Goal: Communication & Community: Answer question/provide support

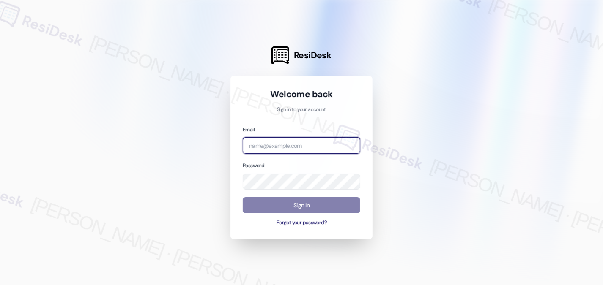
click at [299, 147] on input "email" at bounding box center [302, 145] width 118 height 16
type input "[EMAIL_ADDRESS][PERSON_NAME][PERSON_NAME][DOMAIN_NAME]"
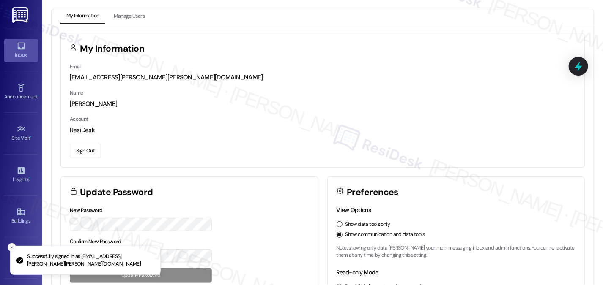
click at [22, 52] on div "Inbox" at bounding box center [21, 55] width 42 height 8
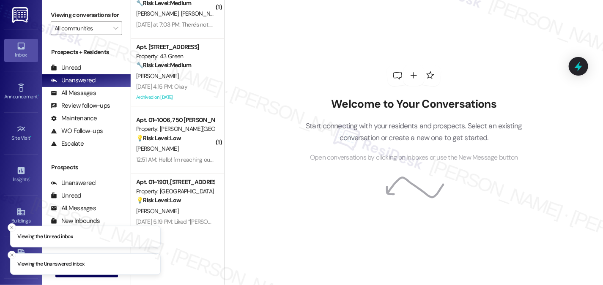
scroll to position [45, 0]
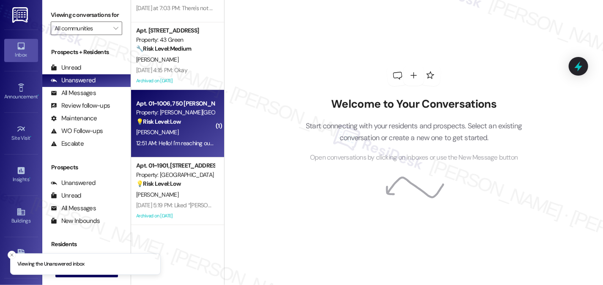
click at [168, 139] on div "12:51 AM: Hello! I'm reaching out because I received a delivery notification fo…" at bounding box center [175, 143] width 80 height 11
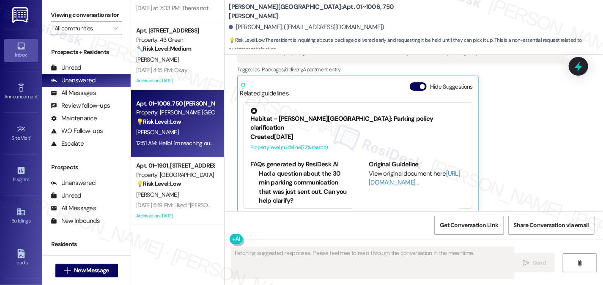
scroll to position [883, 0]
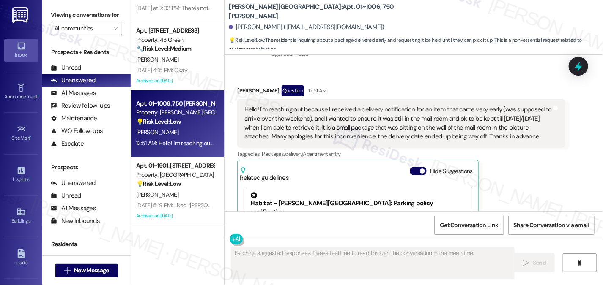
click at [310, 107] on div "Hello! I'm reaching out because I received a delivery notification for an item …" at bounding box center [397, 123] width 307 height 36
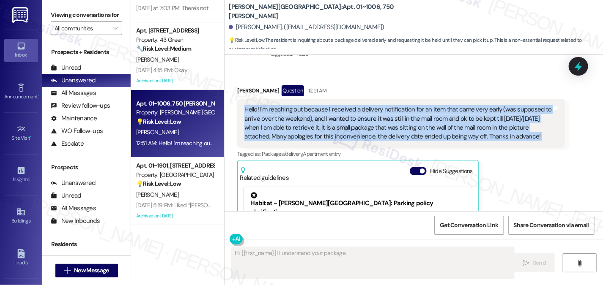
click at [310, 107] on div "Hello! I'm reaching out because I received a delivery notification for an item …" at bounding box center [397, 123] width 307 height 36
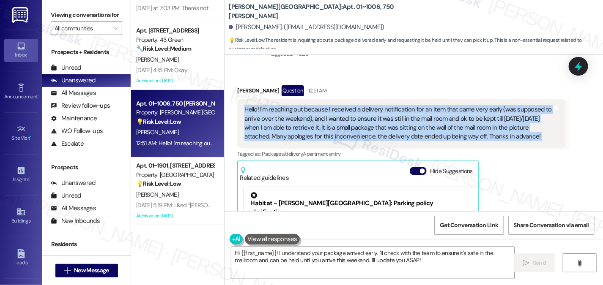
click at [390, 111] on div "Hello! I'm reaching out because I received a delivery notification for an item …" at bounding box center [397, 123] width 307 height 36
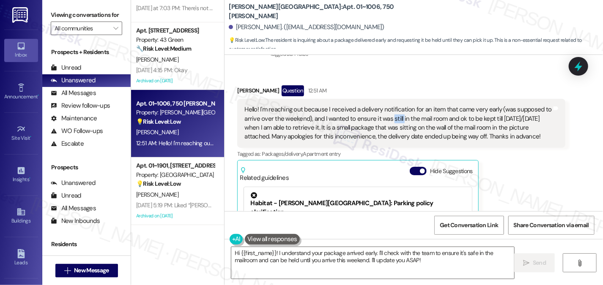
click at [390, 111] on div "Hello! I'm reaching out because I received a delivery notification for an item …" at bounding box center [397, 123] width 307 height 36
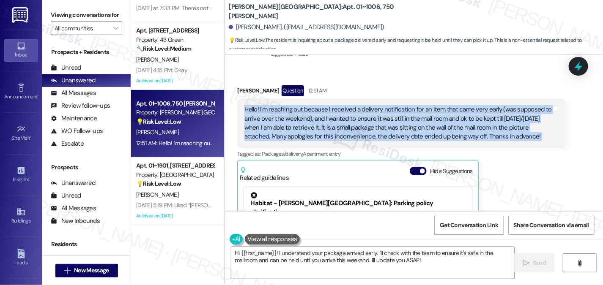
click at [390, 111] on div "Hello! I'm reaching out because I received a delivery notification for an item …" at bounding box center [397, 123] width 307 height 36
click at [365, 108] on div "Hello! I'm reaching out because I received a delivery notification for an item …" at bounding box center [397, 123] width 307 height 36
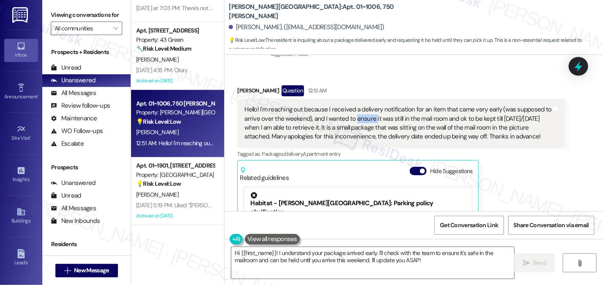
click at [365, 108] on div "Hello! I'm reaching out because I received a delivery notification for an item …" at bounding box center [397, 123] width 307 height 36
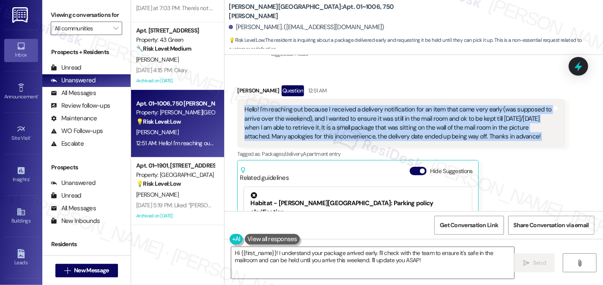
click at [365, 108] on div "Hello! I'm reaching out because I received a delivery notification for an item …" at bounding box center [397, 123] width 307 height 36
click at [365, 109] on div "Hello! I'm reaching out because I received a delivery notification for an item …" at bounding box center [397, 123] width 307 height 36
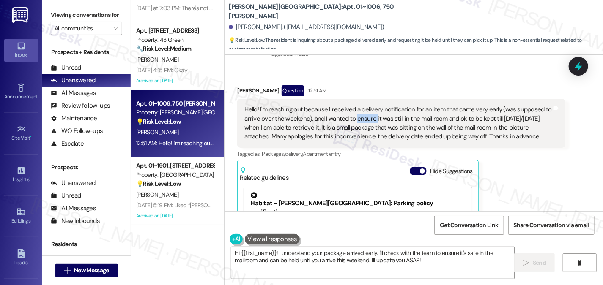
click at [365, 109] on div "Hello! I'm reaching out because I received a delivery notification for an item …" at bounding box center [397, 123] width 307 height 36
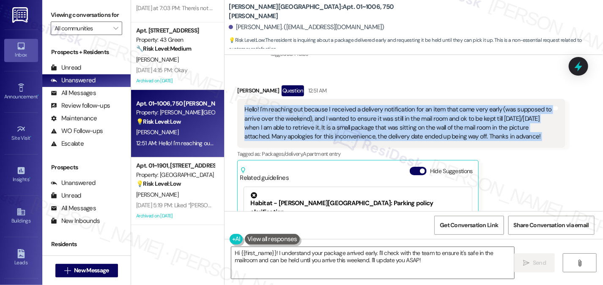
click at [365, 109] on div "Hello! I'm reaching out because I received a delivery notification for an item …" at bounding box center [397, 123] width 307 height 36
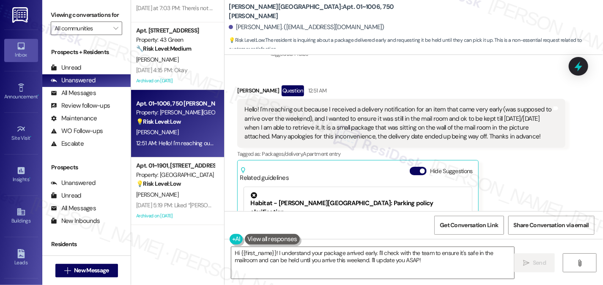
click at [465, 85] on div "[PERSON_NAME] Question 12:51 AM" at bounding box center [401, 92] width 328 height 14
click at [462, 107] on div "Hello! I'm reaching out because I received a delivery notification for an item …" at bounding box center [397, 123] width 307 height 36
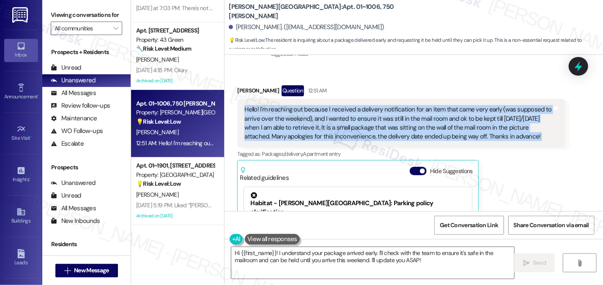
click at [462, 107] on div "Hello! I'm reaching out because I received a delivery notification for an item …" at bounding box center [397, 123] width 307 height 36
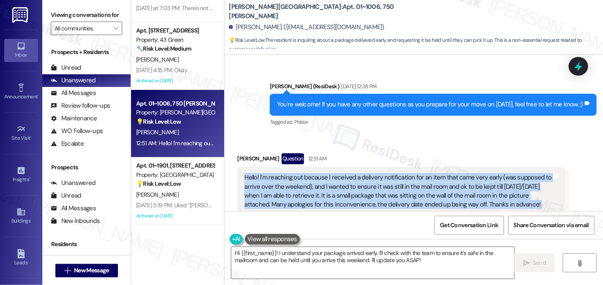
scroll to position [884, 0]
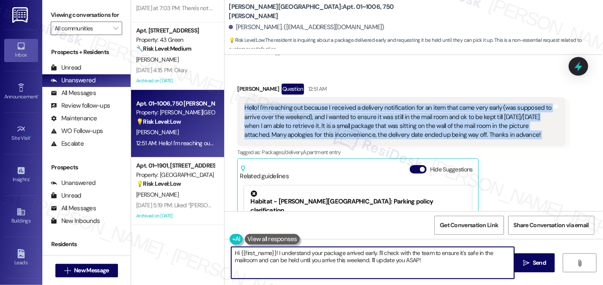
drag, startPoint x: 383, startPoint y: 253, endPoint x: 435, endPoint y: 253, distance: 52.0
click at [434, 253] on textarea "Hi {{first_name}}! I understand your package arrived early. I'll check with the…" at bounding box center [372, 263] width 283 height 32
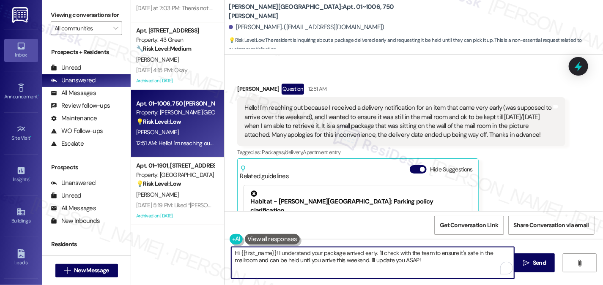
click at [447, 253] on textarea "Hi {{first_name}}! I understand your package arrived early. I'll check with the…" at bounding box center [372, 263] width 283 height 32
drag, startPoint x: 276, startPoint y: 258, endPoint x: 370, endPoint y: 260, distance: 93.9
click at [370, 260] on textarea "Hi {{first_name}}! I understand your package arrived early. I'll check with the…" at bounding box center [372, 263] width 283 height 32
drag, startPoint x: 430, startPoint y: 261, endPoint x: 402, endPoint y: 260, distance: 27.1
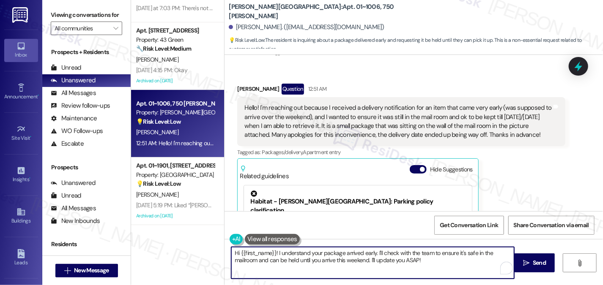
click at [402, 260] on textarea "Hi {{first_name}}! I understand your package arrived early. I'll check with the…" at bounding box center [372, 263] width 283 height 32
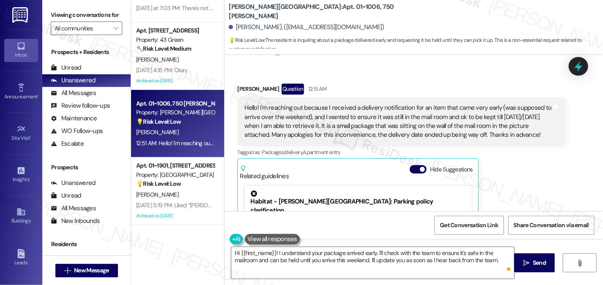
click at [330, 107] on div "Hello! I'm reaching out because I received a delivery notification for an item …" at bounding box center [397, 122] width 307 height 36
click at [382, 108] on div "Hello! I'm reaching out because I received a delivery notification for an item …" at bounding box center [397, 122] width 307 height 36
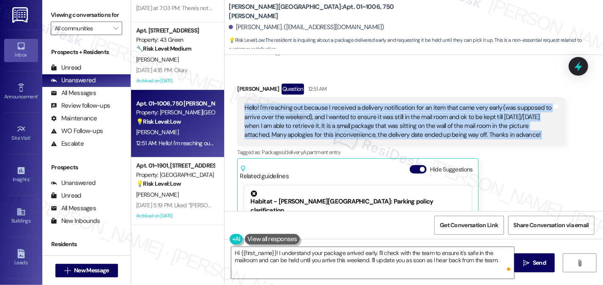
click at [382, 108] on div "Hello! I'm reaching out because I received a delivery notification for an item …" at bounding box center [397, 122] width 307 height 36
click at [460, 125] on div "Hello! I'm reaching out because I received a delivery notification for an item …" at bounding box center [397, 122] width 307 height 36
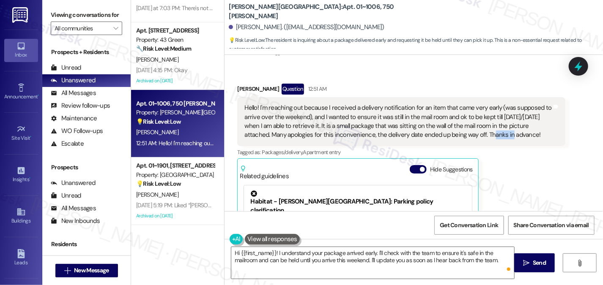
click at [460, 125] on div "Hello! I'm reaching out because I received a delivery notification for an item …" at bounding box center [397, 122] width 307 height 36
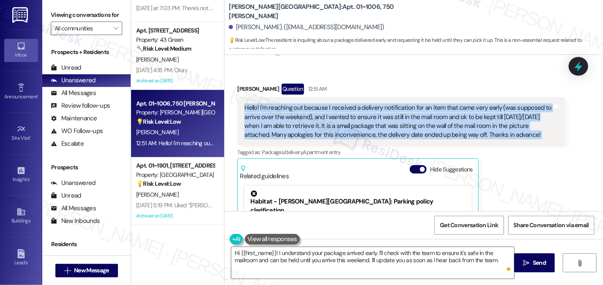
click at [460, 125] on div "Hello! I'm reaching out because I received a delivery notification for an item …" at bounding box center [397, 122] width 307 height 36
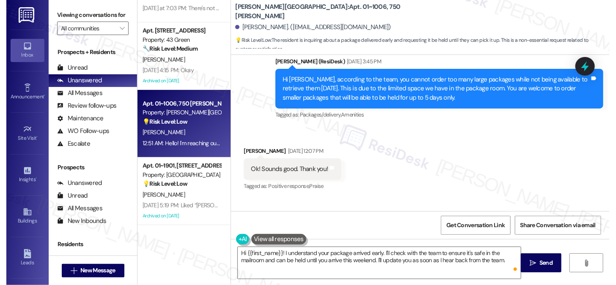
scroll to position [673, 0]
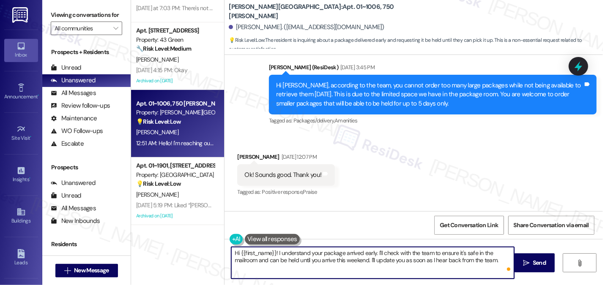
click at [365, 259] on textarea "Hi {{first_name}}! I understand your package arrived early. I'll check with the…" at bounding box center [372, 263] width 283 height 32
click at [392, 259] on textarea "Hi {{first_name}}! I understand your package arrived early. I'll check with the…" at bounding box center [372, 263] width 283 height 32
click at [495, 257] on textarea "Hi {{first_name}}! I understand your package arrived early. I'll check with the…" at bounding box center [372, 263] width 283 height 32
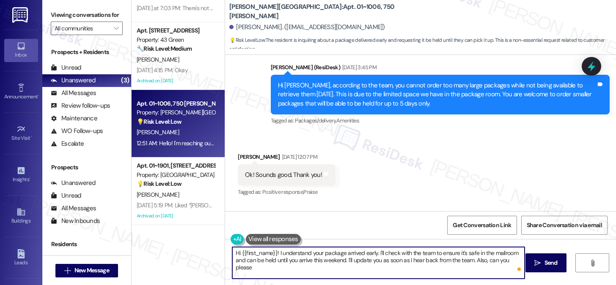
scroll to position [664, 0]
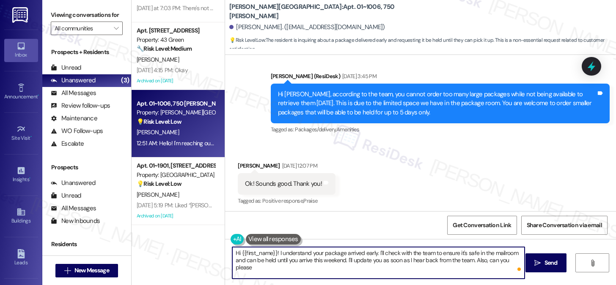
click at [293, 180] on div "Ok! Sounds good. Thank you!" at bounding box center [283, 184] width 77 height 9
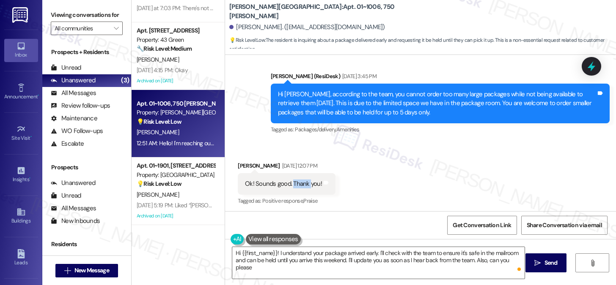
click at [293, 180] on div "Ok! Sounds good. Thank you!" at bounding box center [283, 184] width 77 height 9
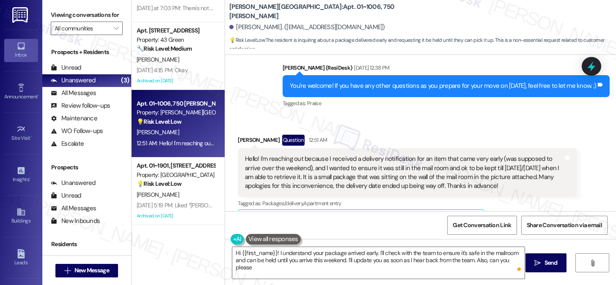
click at [357, 155] on div "Hello! I'm reaching out because I received a delivery notification for an item …" at bounding box center [404, 173] width 318 height 36
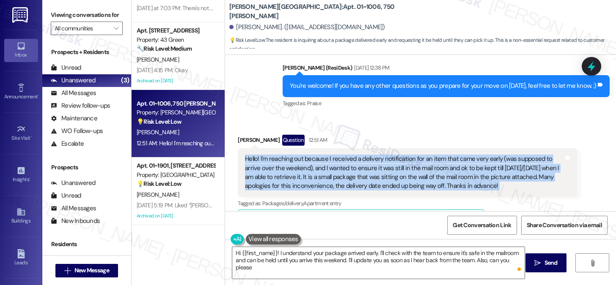
click at [357, 155] on div "Hello! I'm reaching out because I received a delivery notification for an item …" at bounding box center [404, 173] width 318 height 36
click at [456, 155] on div "Hello! I'm reaching out because I received a delivery notification for an item …" at bounding box center [404, 173] width 318 height 36
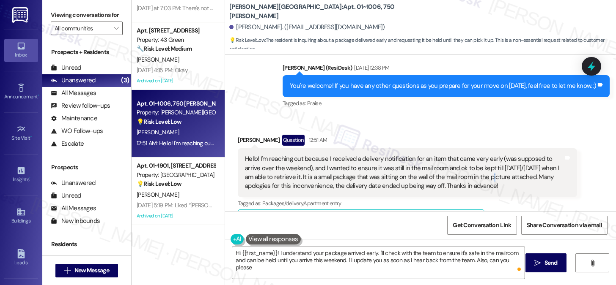
click at [456, 155] on div "Hello! I'm reaching out because I received a delivery notification for an item …" at bounding box center [404, 173] width 318 height 36
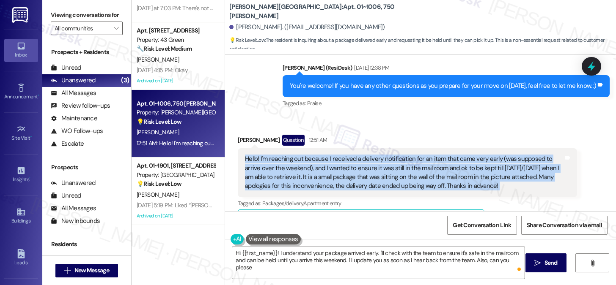
click at [456, 155] on div "Hello! I'm reaching out because I received a delivery notification for an item …" at bounding box center [404, 173] width 318 height 36
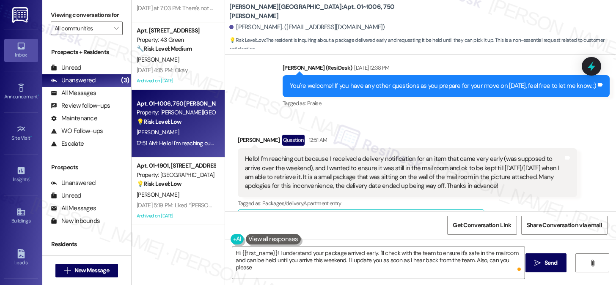
click at [321, 257] on textarea "Hi {{first_name}}! I understand your package arrived early. I'll check with the…" at bounding box center [378, 263] width 292 height 32
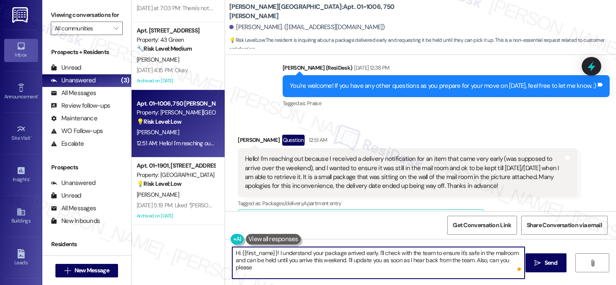
click at [321, 257] on textarea "Hi {{first_name}}! I understand your package arrived early. I'll check with the…" at bounding box center [378, 263] width 292 height 32
click at [412, 254] on textarea "Hi {{first_name}}! I understand your package arrived early. I'll check with the…" at bounding box center [378, 263] width 292 height 32
click at [507, 262] on textarea "Hi {{first_name}}! I understand your package arrived early. I'll check with the…" at bounding box center [378, 263] width 292 height 32
click at [518, 260] on textarea "Hi {{first_name}}! I understand your package arrived early. I'll check with the…" at bounding box center [378, 263] width 292 height 32
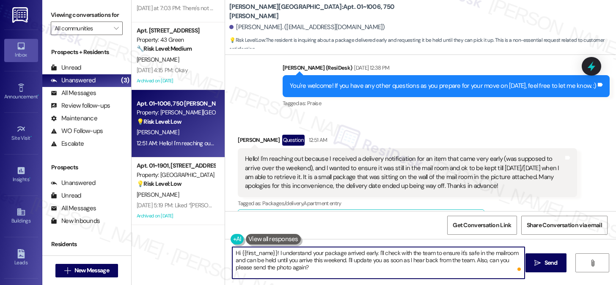
click at [232, 267] on textarea "Hi {{first_name}}! I understand your package arrived early. I'll check with the…" at bounding box center [378, 263] width 292 height 32
click at [308, 268] on textarea "Hi {{first_name}}! I understand your package arrived early. I'll check with the…" at bounding box center [378, 263] width 292 height 32
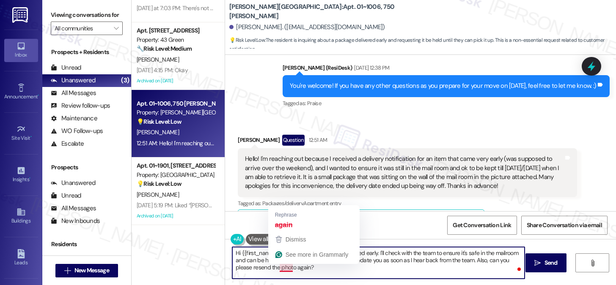
click at [278, 267] on textarea "Hi {{first_name}}! I understand your package arrived early. I'll check with the…" at bounding box center [378, 263] width 292 height 32
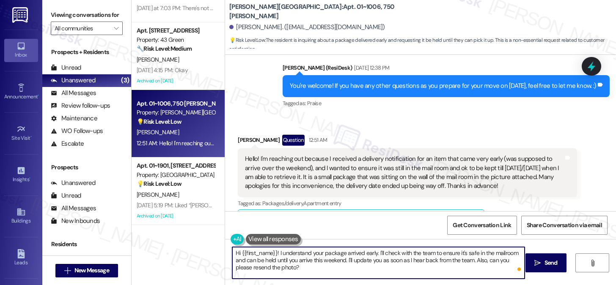
click at [313, 265] on textarea "Hi {{first_name}}! I understand your package arrived early. I'll check with the…" at bounding box center [378, 263] width 292 height 32
click at [342, 250] on textarea "Hi {{first_name}}! I understand your package arrived early. I'll check with the…" at bounding box center [378, 263] width 292 height 32
click at [379, 254] on textarea "Hi {{first_name}}! I understand your package arrived early. I'll check with the…" at bounding box center [378, 263] width 292 height 32
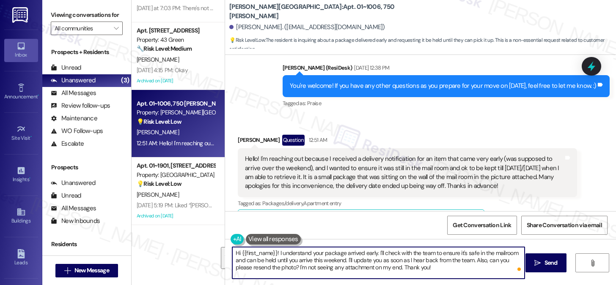
click at [379, 254] on textarea "Hi {{first_name}}! I understand your package arrived early. I'll check with the…" at bounding box center [378, 263] width 292 height 32
click at [433, 254] on textarea "Hi {{first_name}}! I understand your package arrived early. I'll check with the…" at bounding box center [378, 263] width 292 height 32
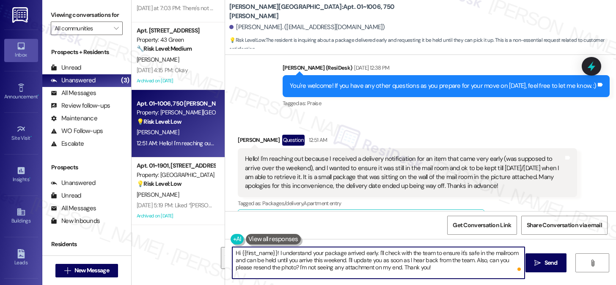
click at [300, 263] on textarea "Hi {{first_name}}! I understand your package arrived early. I'll check with the…" at bounding box center [378, 263] width 292 height 32
click at [439, 265] on textarea "Hi {{first_name}}! I understand your package arrived early. I'll check with the…" at bounding box center [378, 263] width 292 height 32
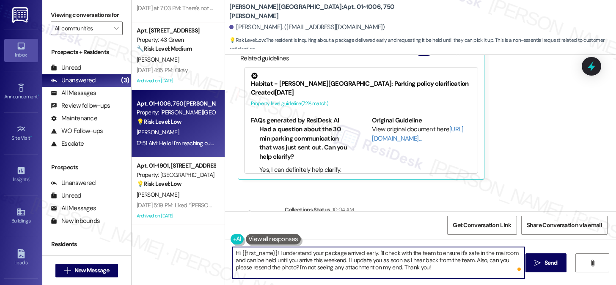
scroll to position [876, 0]
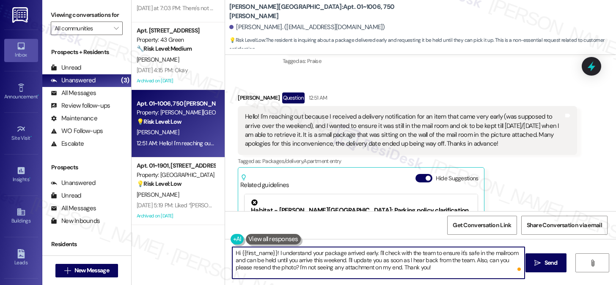
click at [448, 261] on textarea "Hi {{first_name}}! I understand your package arrived early. I'll check with the…" at bounding box center [378, 263] width 292 height 32
click at [386, 252] on textarea "Hi {{first_name}}! I understand your package arrived early. I'll check with the…" at bounding box center [378, 263] width 292 height 32
click at [415, 253] on textarea "Hi {{first_name}}! I understand your package arrived early. I'll check with the…" at bounding box center [378, 263] width 292 height 32
drag, startPoint x: 414, startPoint y: 253, endPoint x: 380, endPoint y: 252, distance: 33.8
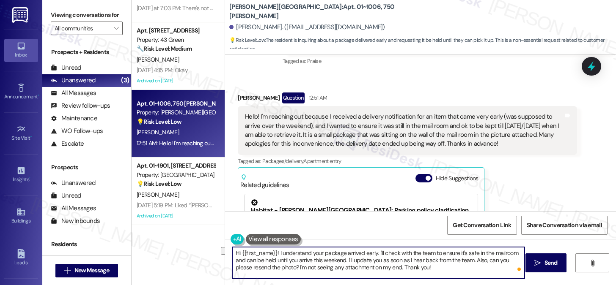
click at [380, 253] on textarea "Hi {{first_name}}! I understand your package arrived early. I'll check with the…" at bounding box center [378, 263] width 292 height 32
click at [337, 262] on textarea "Hi {{first_name}}! I understand your package arrived early. I'll notify the tea…" at bounding box center [378, 263] width 292 height 32
click at [429, 263] on textarea "Hi {{first_name}}! I understand your package arrived early. I'll notify the tea…" at bounding box center [378, 263] width 292 height 32
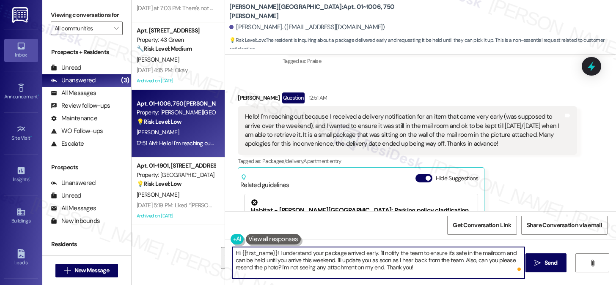
click at [429, 263] on textarea "Hi {{first_name}}! I understand your package arrived early. I'll notify the tea…" at bounding box center [378, 263] width 292 height 32
click at [443, 266] on textarea "Hi {{first_name}}! I understand your package arrived early. I'll notify the tea…" at bounding box center [378, 263] width 292 height 32
drag, startPoint x: 457, startPoint y: 262, endPoint x: 421, endPoint y: 260, distance: 36.4
click at [421, 260] on textarea "Hi {{first_name}}! I understand your package arrived early. I'll notify the tea…" at bounding box center [378, 263] width 292 height 32
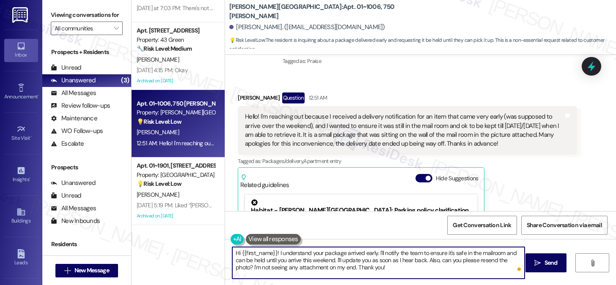
click at [408, 268] on textarea "Hi {{first_name}}! I understand your package arrived early. I'll notify the tea…" at bounding box center [378, 263] width 292 height 32
click at [271, 253] on textarea "Hi {{first_name}}! I understand your package arrived early. I'll notify the tea…" at bounding box center [378, 263] width 292 height 32
click at [405, 264] on textarea "Hi {{first_name}}, thanks for reaching out, and no worries! I understand your p…" at bounding box center [378, 263] width 292 height 32
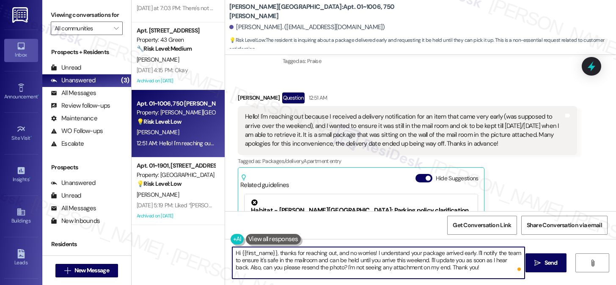
click at [405, 264] on textarea "Hi {{first_name}}, thanks for reaching out, and no worries! I understand your p…" at bounding box center [378, 263] width 292 height 32
click at [458, 259] on textarea "Hi {{first_name}}, thanks for reaching out, and no worries! I understand your p…" at bounding box center [378, 263] width 292 height 32
click at [456, 252] on textarea "Hi {{first_name}}, thanks for reaching out, and no worries! I understand your p…" at bounding box center [378, 263] width 292 height 32
click at [460, 252] on textarea "Hi {{first_name}}, thanks for reaching out, and no worries! I understand your p…" at bounding box center [378, 263] width 292 height 32
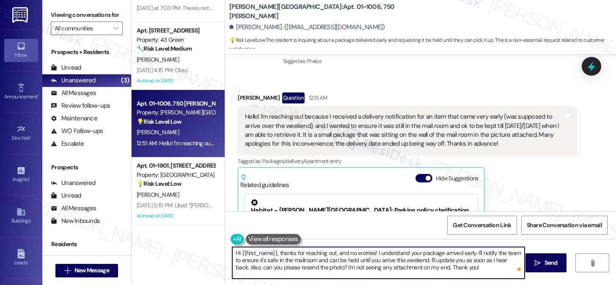
click at [460, 252] on textarea "Hi {{first_name}}, thanks for reaching out, and no worries! I understand your p…" at bounding box center [378, 263] width 292 height 32
click at [316, 263] on textarea "Hi {{first_name}}, thanks for reaching out, and no worries! I understand your p…" at bounding box center [378, 263] width 292 height 32
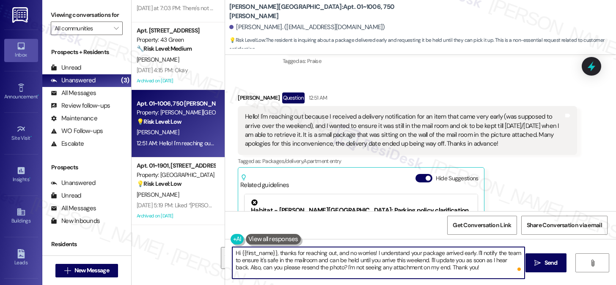
click at [351, 262] on textarea "Hi {{first_name}}, thanks for reaching out, and no worries! I understand your p…" at bounding box center [378, 263] width 292 height 32
click at [413, 262] on textarea "Hi {{first_name}}, thanks for reaching out, and no worries! I understand your p…" at bounding box center [378, 263] width 292 height 32
click at [423, 261] on textarea "Hi {{first_name}}, thanks for reaching out, and no worries! I understand your p…" at bounding box center [378, 263] width 292 height 32
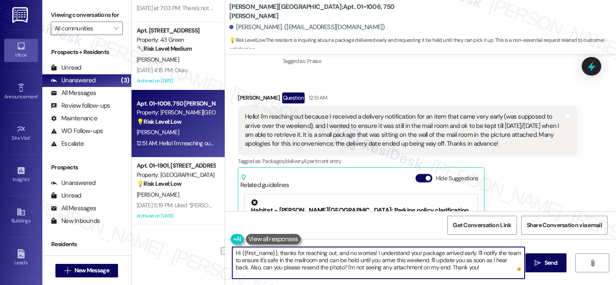
drag, startPoint x: 427, startPoint y: 260, endPoint x: 516, endPoint y: 261, distance: 88.8
click at [516, 261] on textarea "Hi {{first_name}}, thanks for reaching out, and no worries! I understand your p…" at bounding box center [378, 263] width 292 height 32
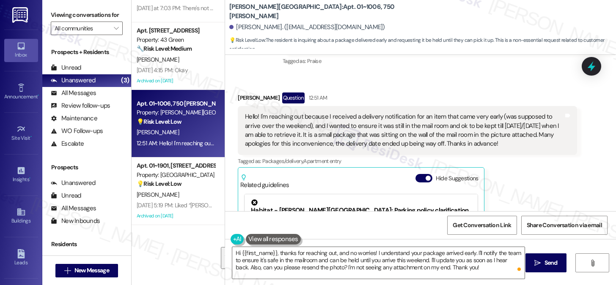
click at [69, 1] on div "Viewing conversations for All communities " at bounding box center [86, 22] width 89 height 44
click at [107, 15] on label "Viewing conversations for" at bounding box center [87, 14] width 72 height 13
click at [383, 112] on div "Hello! I'm reaching out because I received a delivery notification for an item …" at bounding box center [404, 130] width 318 height 36
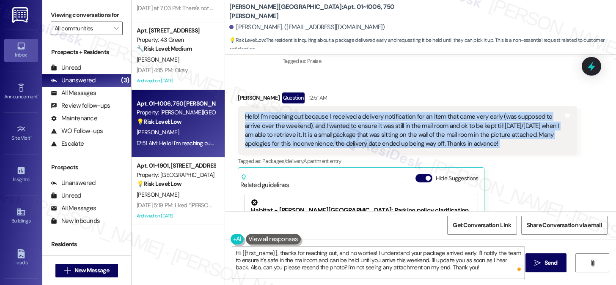
click at [383, 112] on div "Hello! I'm reaching out because I received a delivery notification for an item …" at bounding box center [404, 130] width 318 height 36
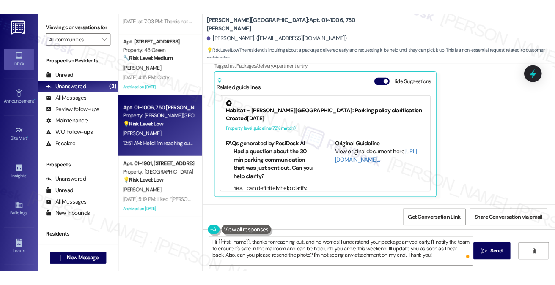
scroll to position [1077, 0]
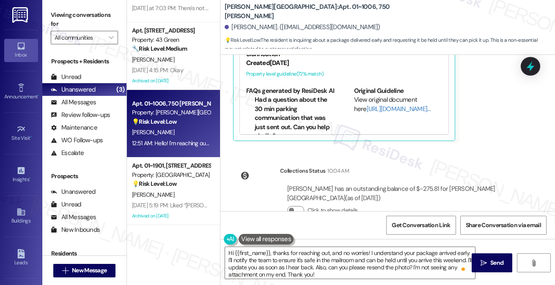
drag, startPoint x: 81, startPoint y: 20, endPoint x: 98, endPoint y: 25, distance: 17.3
click at [81, 20] on label "Viewing conversations for" at bounding box center [84, 19] width 67 height 22
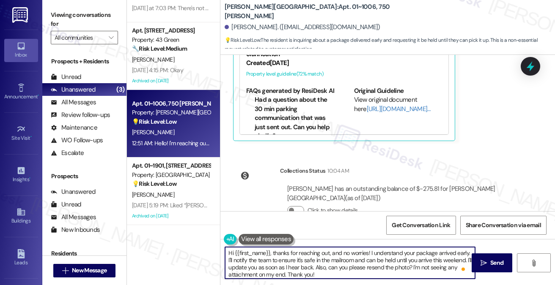
click at [343, 266] on textarea "Hi {{first_name}}, thanks for reaching out, and no worries! I understand your p…" at bounding box center [350, 263] width 250 height 32
paste textarea "—no worries at all! I see your package arrived early, so I’ll let the team know…"
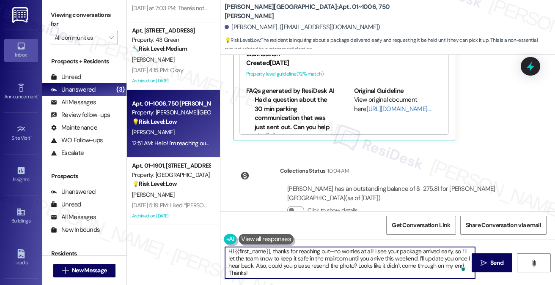
drag, startPoint x: 249, startPoint y: 273, endPoint x: 244, endPoint y: 273, distance: 4.7
click at [244, 273] on textarea "Hi {{first_name}}, thanks for reaching out—no worries at all! I see your packag…" at bounding box center [350, 263] width 250 height 32
drag, startPoint x: 333, startPoint y: 251, endPoint x: 328, endPoint y: 251, distance: 4.7
click at [328, 251] on textarea "Hi {{first_name}}, thanks for reaching out—no worries at all! I see your packag…" at bounding box center [350, 263] width 250 height 32
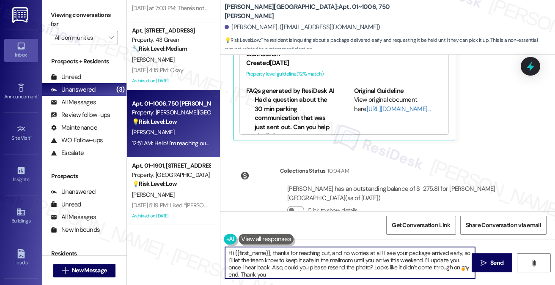
click at [302, 265] on textarea "Hi {{first_name}}, thanks for reaching out, and no worries at all! I see your p…" at bounding box center [350, 263] width 250 height 32
click at [301, 265] on textarea "Hi {{first_name}}, thanks for reaching out, and no worries at all! I see your p…" at bounding box center [350, 263] width 250 height 32
click at [348, 263] on textarea "Hi {{first_name}}, thanks for reaching out, and no worries at all! I see your p…" at bounding box center [350, 263] width 250 height 32
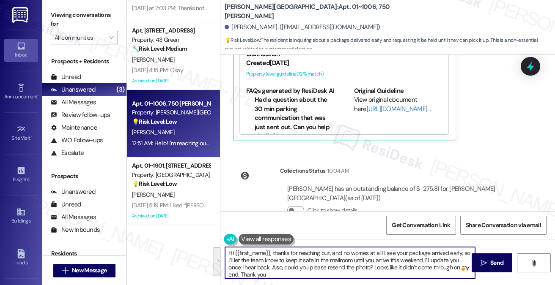
click at [348, 263] on textarea "Hi {{first_name}}, thanks for reaching out, and no worries at all! I see your p…" at bounding box center [350, 263] width 250 height 32
click at [301, 271] on textarea "Hi {{first_name}}, thanks for reaching out, and no worries at all! I see your p…" at bounding box center [350, 263] width 250 height 32
click at [302, 270] on textarea "Hi {{first_name}}, thanks for reaching out, and no worries at all! I see your p…" at bounding box center [350, 263] width 250 height 32
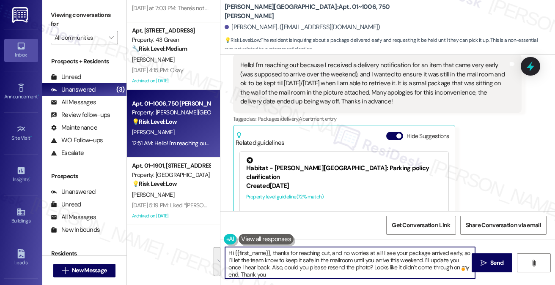
scroll to position [896, 0]
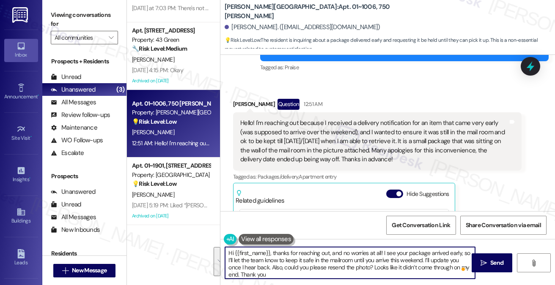
type textarea "Hi {{first_name}}, thanks for reaching out, and no worries at all! I see your p…"
click at [338, 150] on div "Hello! I'm reaching out because I received a delivery notification for an item …" at bounding box center [374, 141] width 268 height 45
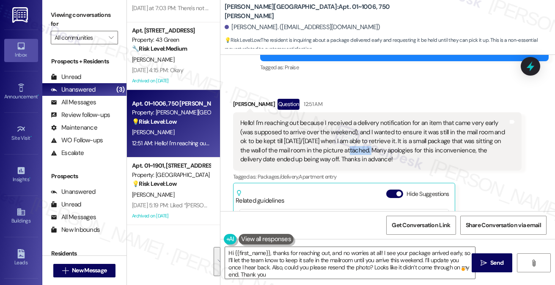
click at [338, 150] on div "Hello! I'm reaching out because I received a delivery notification for an item …" at bounding box center [374, 141] width 268 height 45
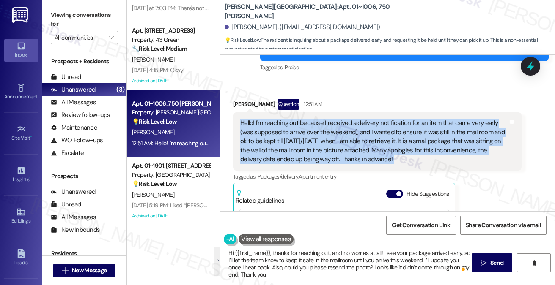
click at [338, 150] on div "Hello! I'm reaching out because I received a delivery notification for an item …" at bounding box center [374, 141] width 268 height 45
click at [491, 257] on button " Send" at bounding box center [491, 263] width 41 height 19
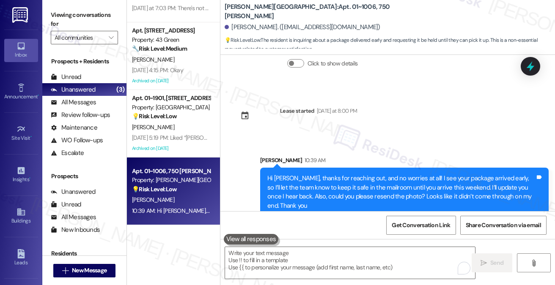
scroll to position [1236, 0]
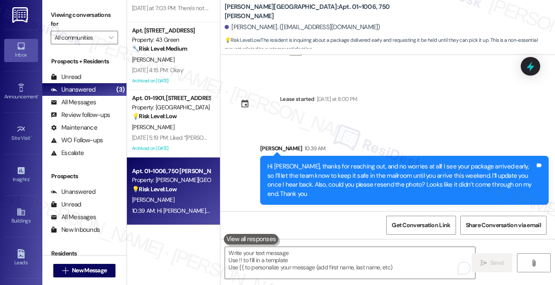
click at [343, 168] on div "Hi [PERSON_NAME], thanks for reaching out, and no worries at all! I see your pa…" at bounding box center [401, 180] width 268 height 36
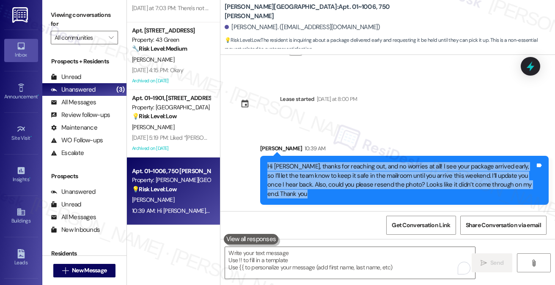
click at [343, 168] on div "Hi [PERSON_NAME], thanks for reaching out, and no worries at all! I see your pa…" at bounding box center [401, 180] width 268 height 36
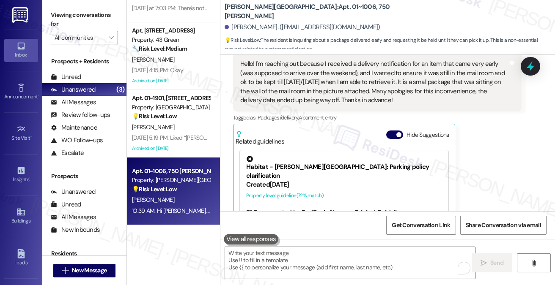
scroll to position [940, 0]
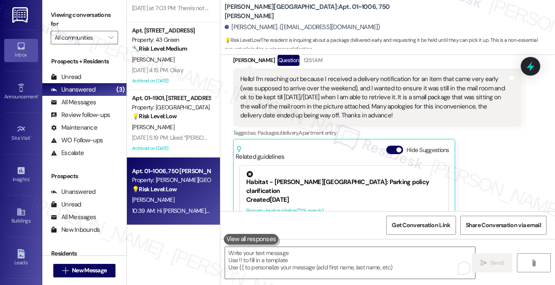
click at [475, 88] on div "Hello! I'm reaching out because I received a delivery notification for an item …" at bounding box center [374, 97] width 268 height 45
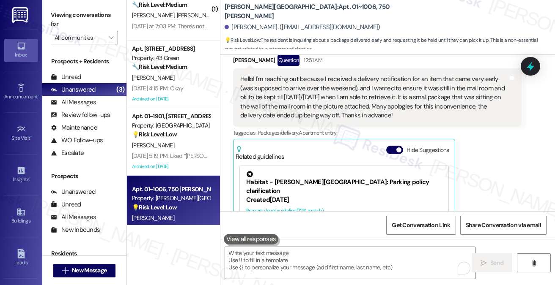
scroll to position [0, 0]
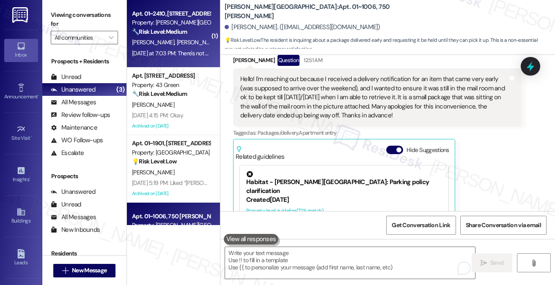
click at [190, 50] on div "[DATE] at 7:03 PM: There's not enough pool chairs at the pool. Even when only r…" at bounding box center [337, 53] width 411 height 8
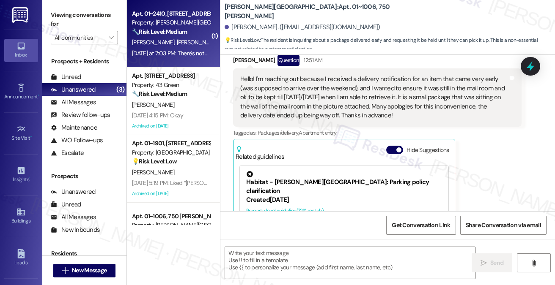
type textarea "Fetching suggested responses. Please feel free to read through the conversation…"
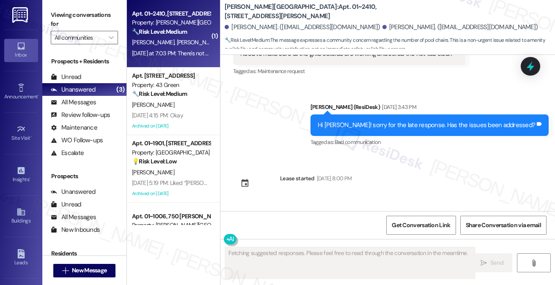
scroll to position [3148, 0]
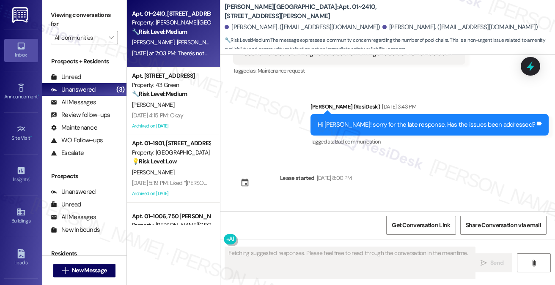
click at [290, 235] on div "There's not enough pool chairs at the pool. Even when only residents are at the…" at bounding box center [377, 250] width 288 height 31
click at [379, 242] on div "There's not enough pool chairs at the pool. Even when only residents are at the…" at bounding box center [374, 251] width 268 height 18
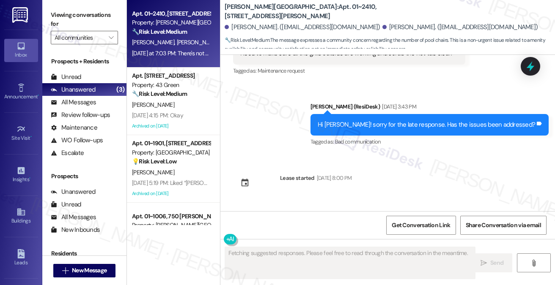
click at [379, 242] on div "There's not enough pool chairs at the pool. Even when only residents are at the…" at bounding box center [374, 251] width 268 height 18
click at [340, 242] on div "There's not enough pool chairs at the pool. Even when only residents are at the…" at bounding box center [374, 251] width 268 height 18
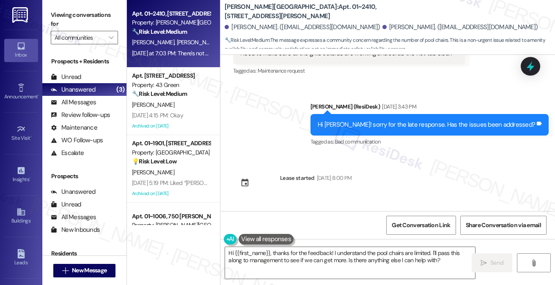
click at [244, 224] on div "[PERSON_NAME] [DATE] at 7:03 PM" at bounding box center [377, 230] width 288 height 12
copy div "[PERSON_NAME]"
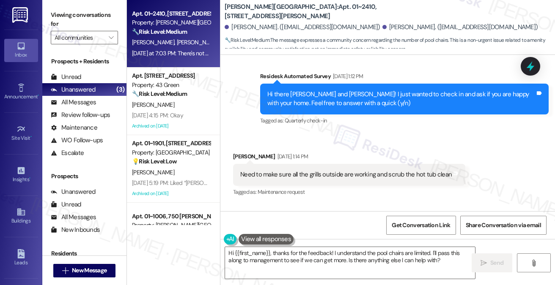
scroll to position [3021, 0]
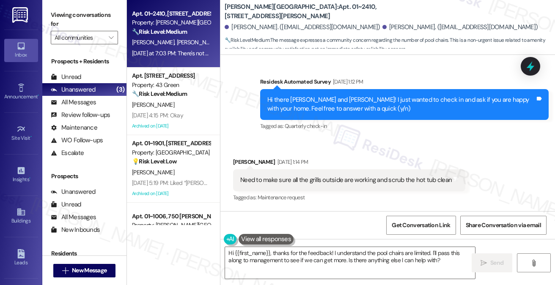
click at [335, 170] on div "Need to make sure all the grills outside are working and scrub the hot tub clea…" at bounding box center [349, 181] width 232 height 22
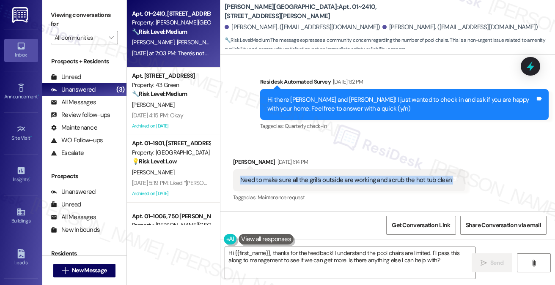
click at [335, 170] on div "Need to make sure all the grills outside are working and scrub the hot tub clea…" at bounding box center [349, 181] width 232 height 22
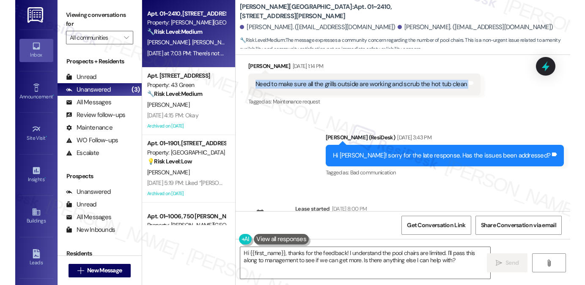
scroll to position [3148, 0]
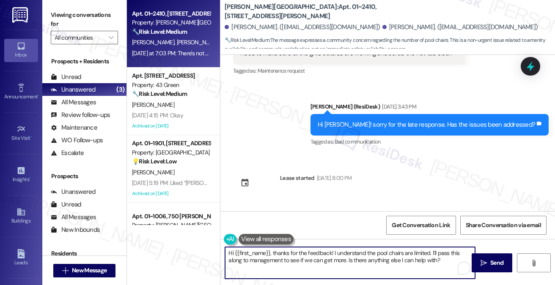
drag, startPoint x: 235, startPoint y: 253, endPoint x: 271, endPoint y: 251, distance: 36.0
click at [271, 251] on textarea "Hi {{first_name}}, thanks for the feedback! I understand the pool chairs are li…" at bounding box center [350, 263] width 250 height 32
paste textarea "[PERSON_NAME]"
click at [425, 257] on textarea "Hi [PERSON_NAME], thanks for the feedback! I understand the pool chairs are lim…" at bounding box center [350, 263] width 250 height 32
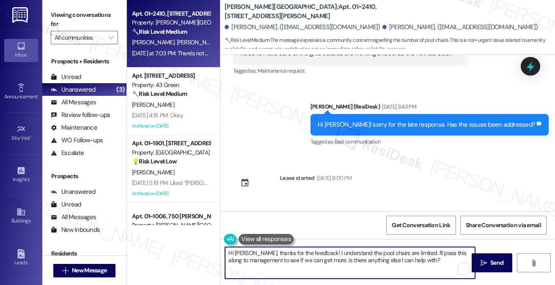
click at [425, 257] on textarea "Hi [PERSON_NAME], thanks for the feedback! I understand the pool chairs are lim…" at bounding box center [350, 263] width 250 height 32
click at [420, 257] on textarea "Hi [PERSON_NAME], thanks for the feedback! I understand the pool chairs are lim…" at bounding box center [350, 263] width 250 height 32
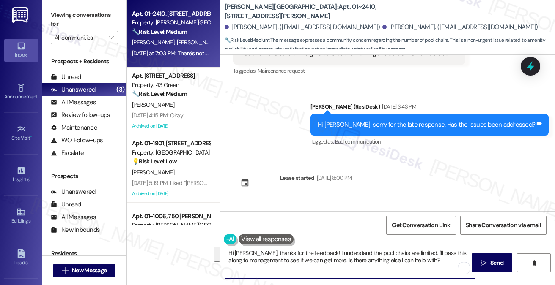
click at [429, 257] on textarea "Hi [PERSON_NAME], thanks for the feedback! I understand the pool chairs are lim…" at bounding box center [350, 263] width 250 height 32
click at [424, 260] on textarea "Hi [PERSON_NAME], thanks for the feedback! I understand the pool chairs are lim…" at bounding box center [350, 263] width 250 height 32
click at [311, 242] on div "There's not enough pool chairs at the pool. Even when only residents are at the…" at bounding box center [374, 251] width 268 height 18
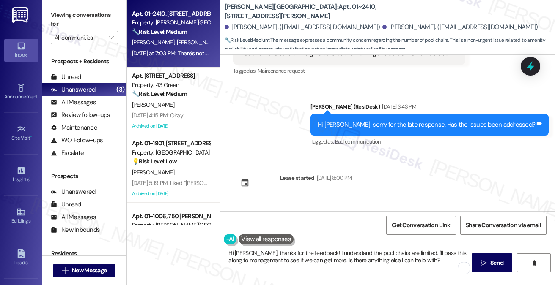
click at [311, 242] on div "There's not enough pool chairs at the pool. Even when only residents are at the…" at bounding box center [374, 251] width 268 height 18
click at [312, 242] on div "There's not enough pool chairs at the pool. Even when only residents are at the…" at bounding box center [374, 251] width 268 height 18
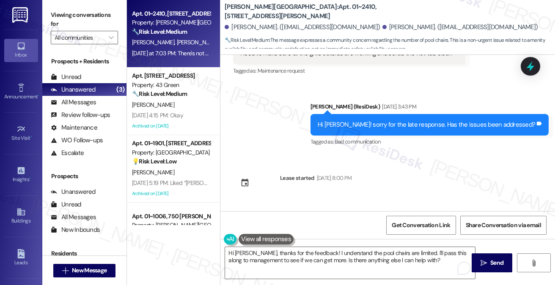
click at [330, 242] on div "There's not enough pool chairs at the pool. Even when only residents are at the…" at bounding box center [374, 251] width 268 height 18
click at [93, 22] on label "Viewing conversations for" at bounding box center [84, 19] width 67 height 22
click at [303, 242] on div "There's not enough pool chairs at the pool. Even when only residents are at the…" at bounding box center [374, 251] width 268 height 18
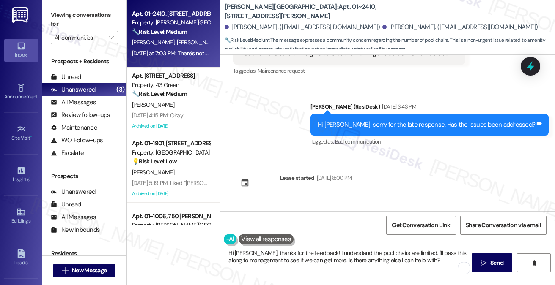
click at [303, 242] on div "There's not enough pool chairs at the pool. Even when only residents are at the…" at bounding box center [374, 251] width 268 height 18
click at [88, 18] on label "Viewing conversations for" at bounding box center [84, 19] width 67 height 22
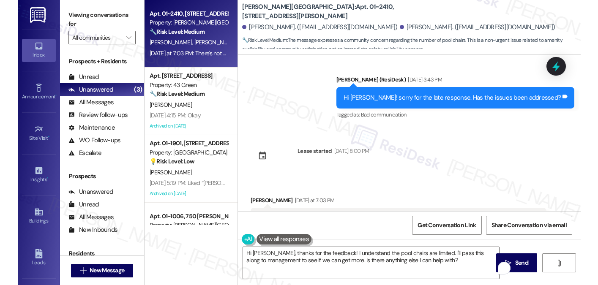
scroll to position [3093, 0]
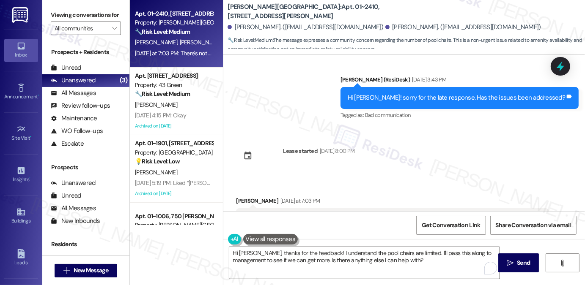
click at [96, 17] on label "Viewing conversations for" at bounding box center [86, 14] width 70 height 13
click at [329, 258] on textarea "Hi [PERSON_NAME], thanks for the feedback! I understand the pool chairs are lim…" at bounding box center [364, 263] width 270 height 32
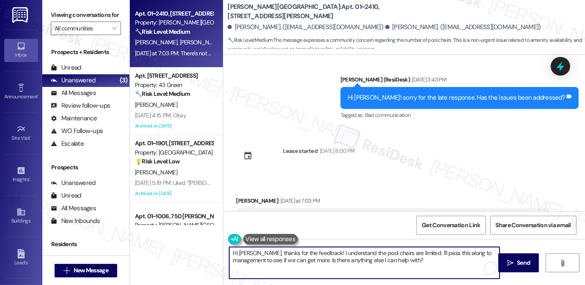
click at [329, 258] on textarea "Hi [PERSON_NAME], thanks for the feedback! I understand the pool chairs are lim…" at bounding box center [364, 263] width 270 height 32
click at [401, 258] on textarea "Hi [PERSON_NAME], thanks for the feedback! I understand the pool chairs are lim…" at bounding box center [364, 263] width 270 height 32
drag, startPoint x: 412, startPoint y: 252, endPoint x: 422, endPoint y: 256, distance: 10.8
click at [422, 256] on textarea "Hi [PERSON_NAME], thanks for the feedback! I understand the pool chairs are lim…" at bounding box center [364, 263] width 270 height 32
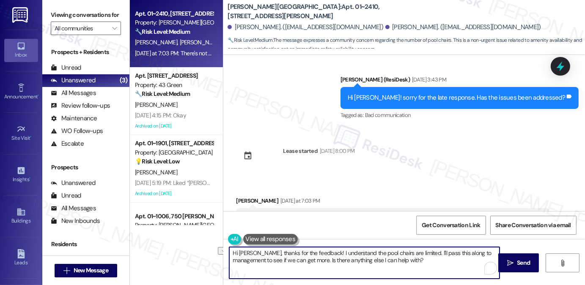
click at [422, 256] on textarea "Hi [PERSON_NAME], thanks for the feedback! I understand the pool chairs are lim…" at bounding box center [364, 263] width 270 height 32
drag, startPoint x: 410, startPoint y: 260, endPoint x: 293, endPoint y: 263, distance: 117.6
click at [293, 263] on textarea "Hi [PERSON_NAME], thanks for the feedback! I understand the pool chairs are lim…" at bounding box center [364, 263] width 270 height 32
click at [399, 261] on textarea "Hi [PERSON_NAME], thanks for the feedback! I understand the pool chairs are lim…" at bounding box center [364, 263] width 270 height 32
drag, startPoint x: 399, startPoint y: 261, endPoint x: 294, endPoint y: 264, distance: 104.9
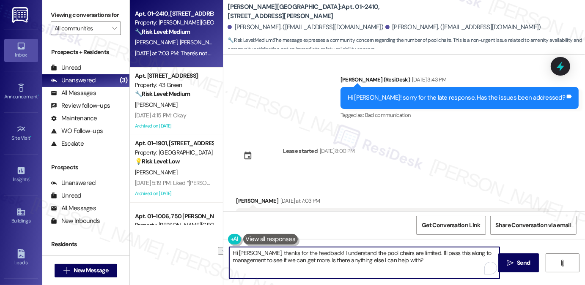
click at [294, 264] on textarea "Hi [PERSON_NAME], thanks for the feedback! I understand the pool chairs are lim…" at bounding box center [364, 263] width 270 height 32
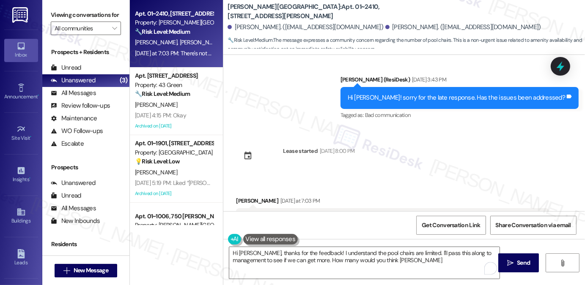
click at [90, 16] on label "Viewing conversations for" at bounding box center [86, 14] width 70 height 13
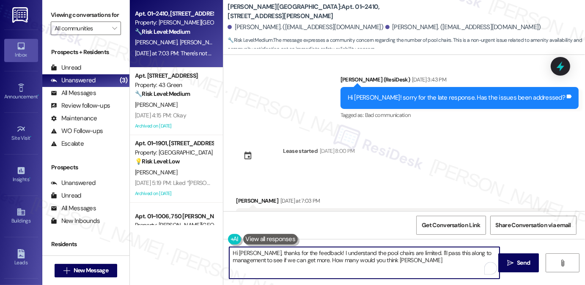
click at [389, 263] on textarea "Hi [PERSON_NAME], thanks for the feedback! I understand the pool chairs are lim…" at bounding box center [364, 263] width 270 height 32
drag, startPoint x: 389, startPoint y: 263, endPoint x: 362, endPoint y: 262, distance: 27.1
click at [362, 262] on textarea "Hi [PERSON_NAME], thanks for the feedback! I understand the pool chairs are lim…" at bounding box center [364, 263] width 270 height 32
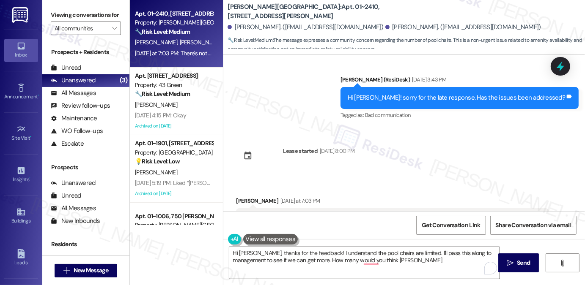
click at [89, 13] on label "Viewing conversations for" at bounding box center [86, 14] width 70 height 13
click at [70, 16] on label "Viewing conversations for" at bounding box center [86, 14] width 70 height 13
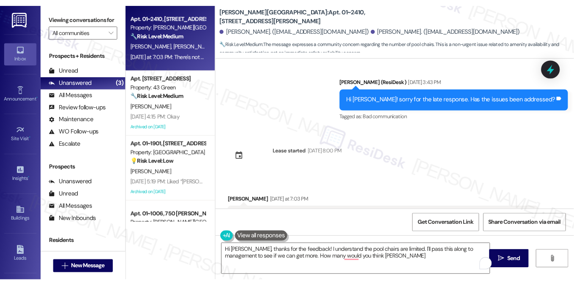
scroll to position [3066, 0]
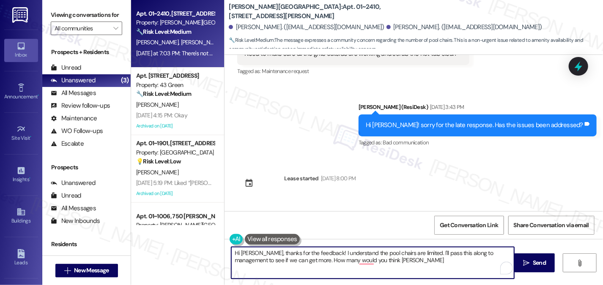
drag, startPoint x: 395, startPoint y: 263, endPoint x: 407, endPoint y: 259, distance: 12.2
click at [407, 259] on textarea "Hi [PERSON_NAME], thanks for the feedback! I understand the pool chairs are lim…" at bounding box center [372, 263] width 283 height 32
click at [391, 265] on textarea "Hi [PERSON_NAME], thanks for the feedback! I understand the pool chairs are lim…" at bounding box center [372, 263] width 283 height 32
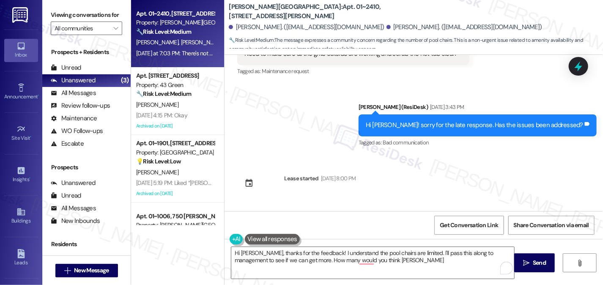
click at [54, 16] on label "Viewing conversations for" at bounding box center [86, 14] width 71 height 13
click at [333, 242] on div "There's not enough pool chairs at the pool. Even when only residents are at the…" at bounding box center [397, 251] width 307 height 18
drag, startPoint x: 77, startPoint y: 20, endPoint x: 83, endPoint y: 22, distance: 6.2
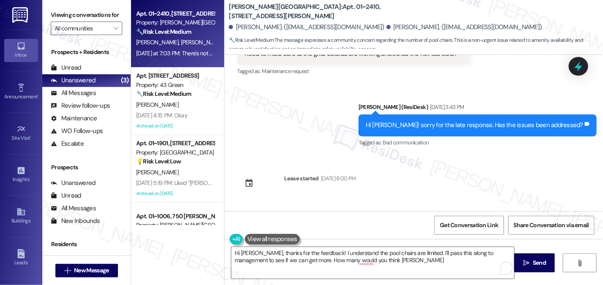
click at [77, 20] on label "Viewing conversations for" at bounding box center [86, 14] width 71 height 13
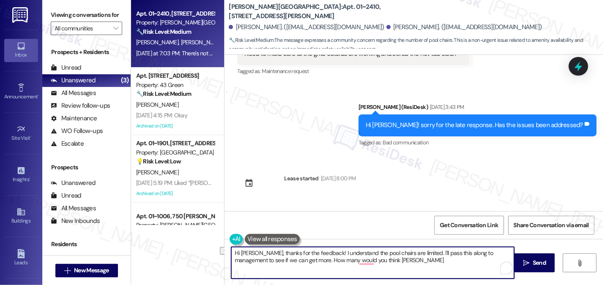
drag, startPoint x: 378, startPoint y: 260, endPoint x: 289, endPoint y: 262, distance: 89.2
click at [289, 262] on textarea "Hi [PERSON_NAME], thanks for the feedback! I understand the pool chairs are lim…" at bounding box center [372, 263] width 283 height 32
paste textarea "Around how many more do you think would help meet the need?"
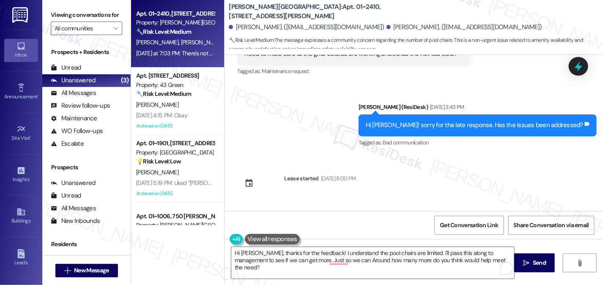
click at [60, 16] on label "Viewing conversations for" at bounding box center [86, 14] width 71 height 13
click at [317, 261] on textarea "Hi [PERSON_NAME], thanks for the feedback! I understand the pool chairs are lim…" at bounding box center [372, 263] width 283 height 32
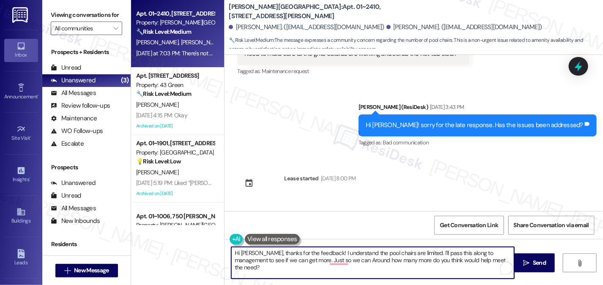
click at [317, 261] on textarea "Hi [PERSON_NAME], thanks for the feedback! I understand the pool chairs are lim…" at bounding box center [372, 263] width 283 height 32
click at [273, 265] on textarea "Hi [PERSON_NAME], thanks for the feedback! I understand the pool chairs are lim…" at bounding box center [372, 263] width 283 height 32
click at [295, 258] on textarea "Hi [PERSON_NAME], thanks for the feedback! I understand the pool chairs are lim…" at bounding box center [372, 263] width 283 height 32
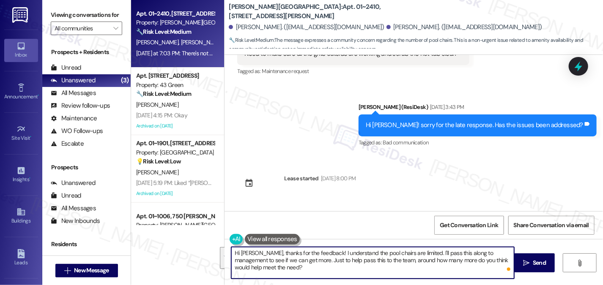
click at [303, 269] on textarea "Hi [PERSON_NAME], thanks for the feedback! I understand the pool chairs are lim…" at bounding box center [372, 263] width 283 height 32
click at [333, 261] on textarea "Hi [PERSON_NAME], thanks for the feedback! I understand the pool chairs are lim…" at bounding box center [372, 263] width 283 height 32
click at [352, 267] on textarea "Hi [PERSON_NAME], thanks for the feedback! I understand the pool chairs are lim…" at bounding box center [372, 263] width 283 height 32
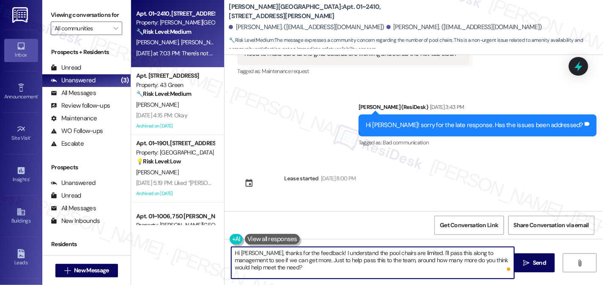
click at [358, 260] on textarea "Hi [PERSON_NAME], thanks for the feedback! I understand the pool chairs are lim…" at bounding box center [372, 263] width 283 height 32
click at [383, 271] on textarea "Hi [PERSON_NAME], thanks for the feedback! I understand the pool chairs are lim…" at bounding box center [372, 263] width 283 height 32
click at [301, 250] on textarea "Hi [PERSON_NAME], thanks for the feedback! I understand the pool chairs are lim…" at bounding box center [372, 263] width 283 height 32
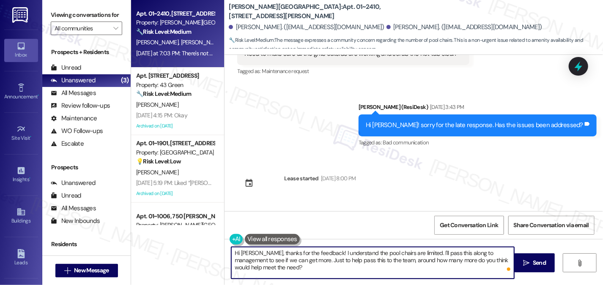
click at [301, 250] on textarea "Hi [PERSON_NAME], thanks for the feedback! I understand the pool chairs are lim…" at bounding box center [372, 263] width 283 height 32
click at [280, 263] on textarea "Hi [PERSON_NAME], thanks for the feedback! I understand the pool chairs are lim…" at bounding box center [372, 263] width 283 height 32
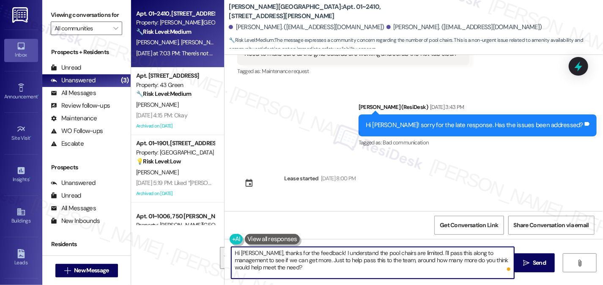
click at [356, 260] on textarea "Hi [PERSON_NAME], thanks for the feedback! I understand the pool chairs are lim…" at bounding box center [372, 263] width 283 height 32
click at [347, 272] on textarea "Hi [PERSON_NAME], thanks for the feedback! I understand the pool chairs are lim…" at bounding box center [372, 263] width 283 height 32
click at [419, 255] on textarea "Hi [PERSON_NAME], thanks for the feedback! I understand the pool chairs are lim…" at bounding box center [372, 263] width 283 height 32
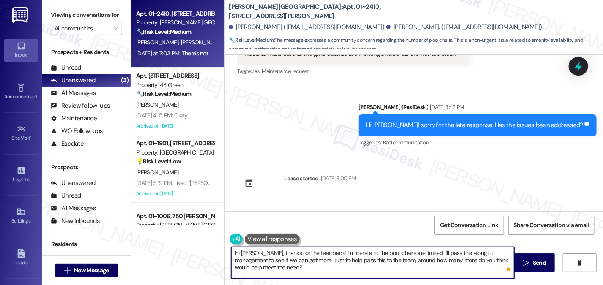
click at [419, 255] on textarea "Hi [PERSON_NAME], thanks for the feedback! I understand the pool chairs are lim…" at bounding box center [372, 263] width 283 height 32
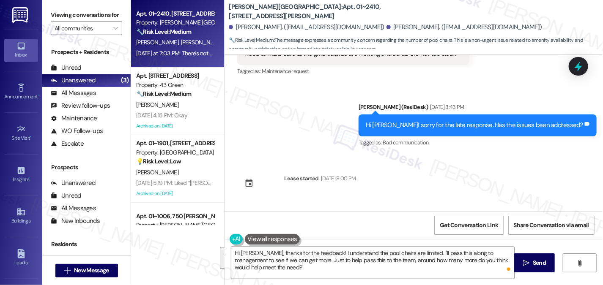
click at [109, 22] on label "Viewing conversations for" at bounding box center [86, 14] width 71 height 13
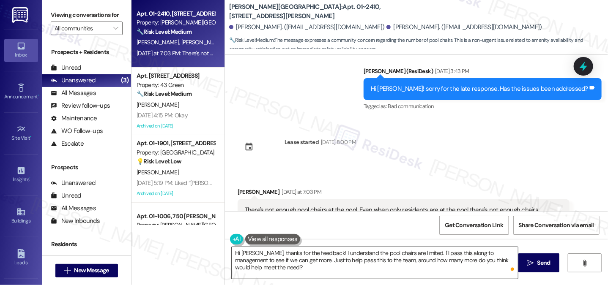
click at [293, 264] on textarea "Hi [PERSON_NAME], thanks for the feedback! I understand the pool chairs are lim…" at bounding box center [375, 263] width 287 height 32
click at [75, 22] on label "Viewing conversations for" at bounding box center [87, 14] width 72 height 13
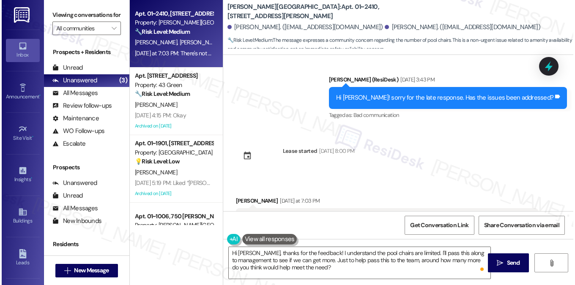
scroll to position [3093, 0]
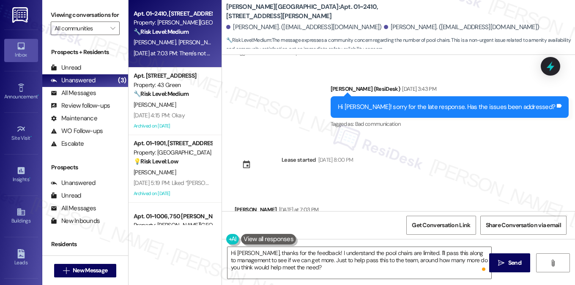
click at [101, 17] on label "Viewing conversations for" at bounding box center [85, 14] width 69 height 13
click at [63, 5] on div "Viewing conversations for All communities " at bounding box center [85, 22] width 86 height 44
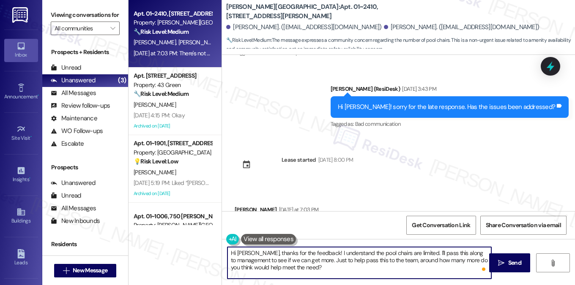
click at [390, 265] on textarea "Hi [PERSON_NAME], thanks for the feedback! I understand the pool chairs are lim…" at bounding box center [359, 263] width 264 height 32
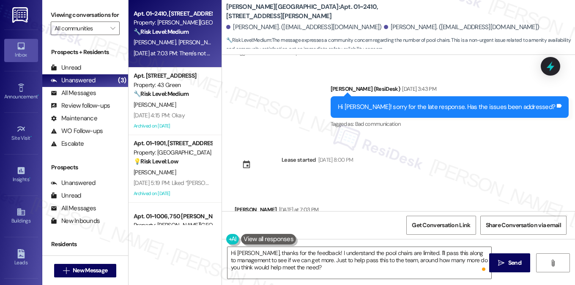
click at [100, 18] on label "Viewing conversations for" at bounding box center [85, 14] width 69 height 13
click at [103, 16] on label "Viewing conversations for" at bounding box center [85, 14] width 69 height 13
click at [96, 14] on label "Viewing conversations for" at bounding box center [85, 14] width 69 height 13
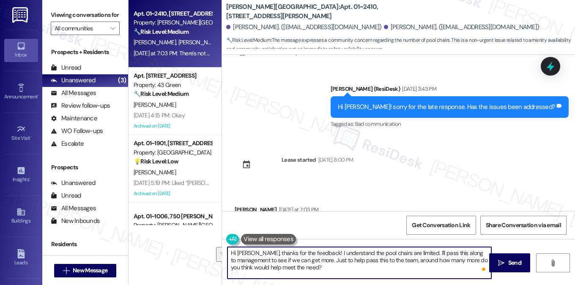
drag, startPoint x: 350, startPoint y: 272, endPoint x: 328, endPoint y: 260, distance: 25.3
click at [328, 260] on textarea "Hi [PERSON_NAME], thanks for the feedback! I understand the pool chairs are lim…" at bounding box center [359, 263] width 264 height 32
paste textarea "share with the team, about how many more do you think would help"
type textarea "Hi [PERSON_NAME], thanks for the feedback! I understand the pool chairs are lim…"
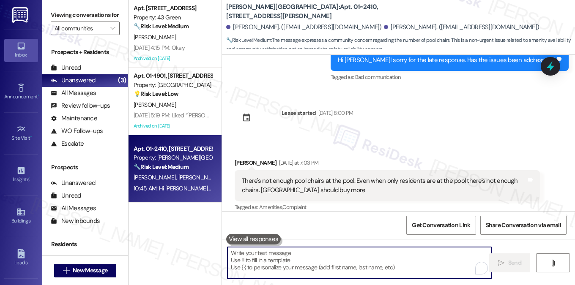
scroll to position [3171, 0]
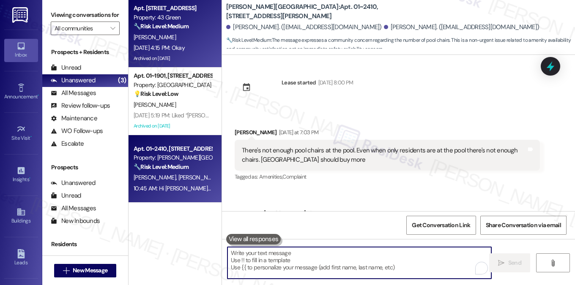
click at [163, 52] on div "[DATE] 4:15 PM: Okay [DATE] 4:15 PM: Okay" at bounding box center [173, 48] width 80 height 11
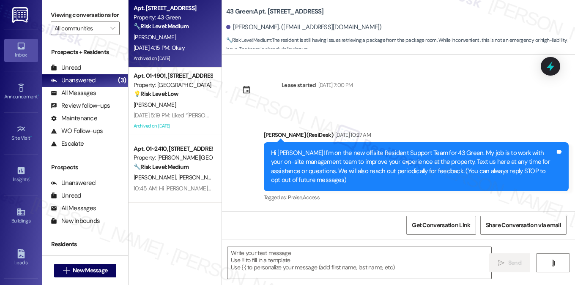
scroll to position [4055, 0]
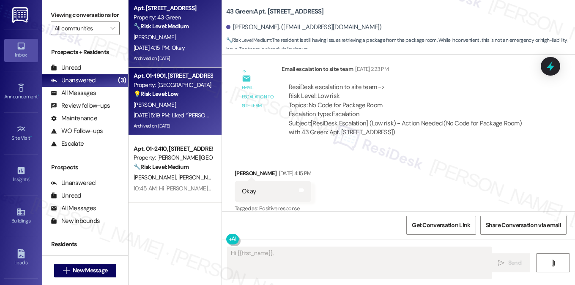
type textarea "Hi {{first_name}}, I"
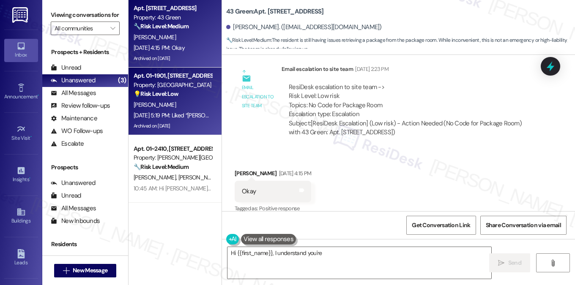
click at [193, 102] on div "[PERSON_NAME]" at bounding box center [173, 105] width 80 height 11
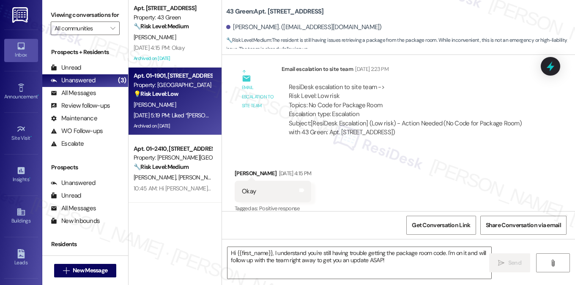
type textarea "Fetching suggested responses. Please feel free to read through the conversation…"
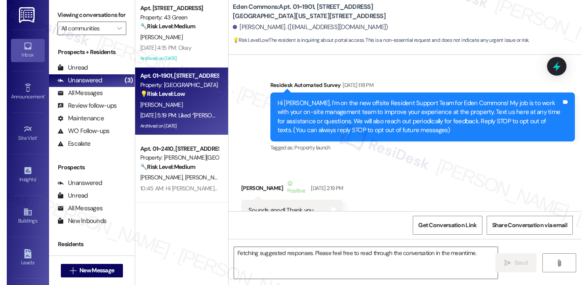
scroll to position [5209, 0]
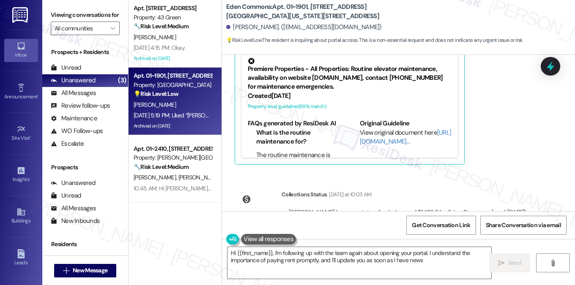
type textarea "Hi {{first_name}}, I'm following up with the team again about opening your port…"
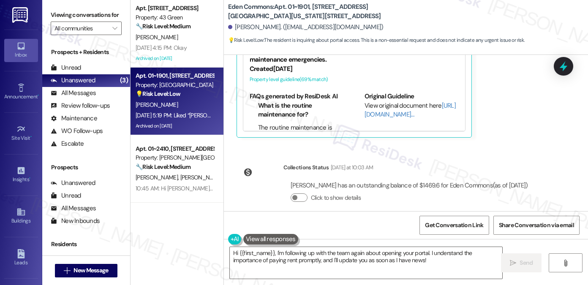
scroll to position [5164, 0]
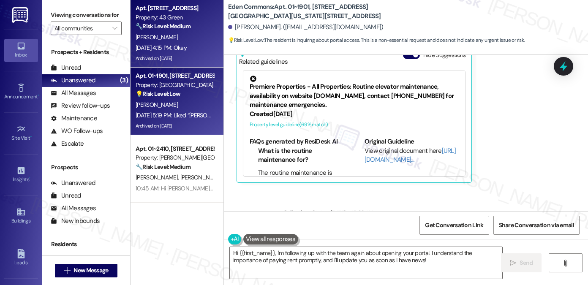
click at [169, 51] on div "[DATE] 4:15 PM: Okay [DATE] 4:15 PM: Okay" at bounding box center [161, 48] width 51 height 8
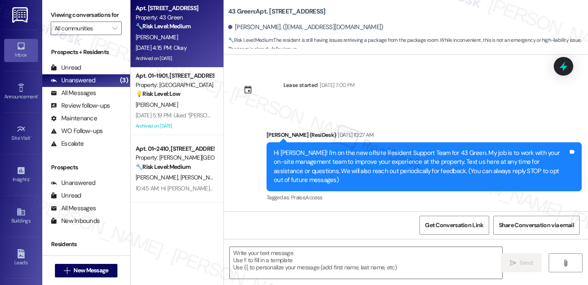
scroll to position [4046, 0]
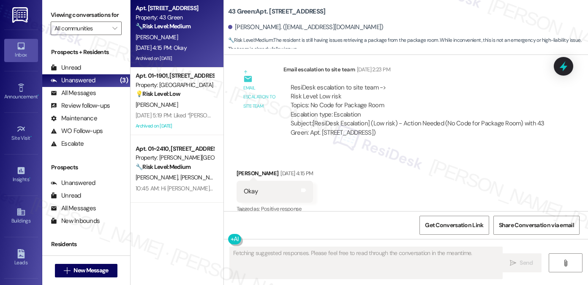
drag, startPoint x: 324, startPoint y: 100, endPoint x: 373, endPoint y: 99, distance: 49.0
click at [373, 99] on div "ResiDesk escalation to site team -> Risk Level: Low risk Topics: No Code for Pa…" at bounding box center [418, 101] width 254 height 36
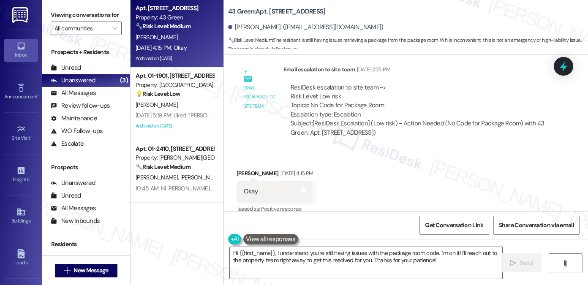
click at [107, 22] on label "Viewing conversations for" at bounding box center [86, 14] width 71 height 13
drag, startPoint x: 224, startPoint y: 11, endPoint x: 249, endPoint y: 10, distance: 25.8
click at [249, 10] on div "43 Green: Apt. [STREET_ADDRESS][GEOGRAPHIC_DATA][PERSON_NAME]. ([EMAIL_ADDRESS]…" at bounding box center [406, 25] width 364 height 47
copy b "43 Green"
click at [103, 14] on label "Viewing conversations for" at bounding box center [86, 14] width 71 height 13
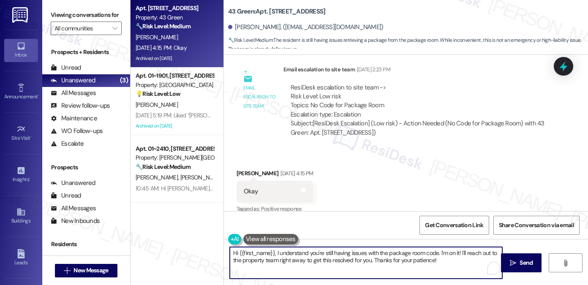
drag, startPoint x: 279, startPoint y: 249, endPoint x: 396, endPoint y: 250, distance: 117.1
click at [396, 250] on textarea "Hi {{first_name}}, I understand you're still having issues with the package roo…" at bounding box center [366, 263] width 273 height 32
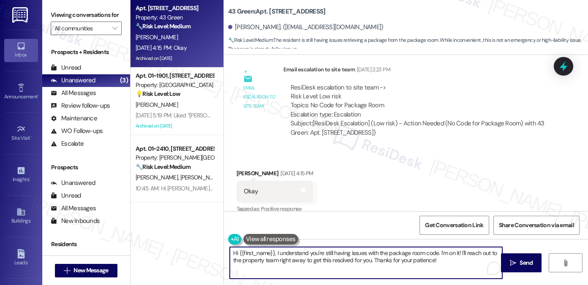
click at [357, 254] on textarea "Hi {{first_name}}, I understand you're still having issues with the package roo…" at bounding box center [366, 263] width 273 height 32
drag, startPoint x: 443, startPoint y: 263, endPoint x: 310, endPoint y: 255, distance: 132.6
click at [312, 260] on textarea "Hi {{first_name}}, I understand you're still having issues with the package roo…" at bounding box center [366, 263] width 273 height 32
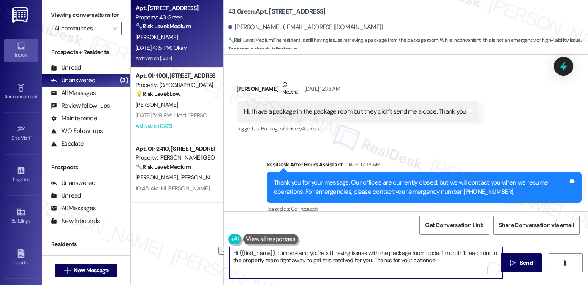
scroll to position [3623, 0]
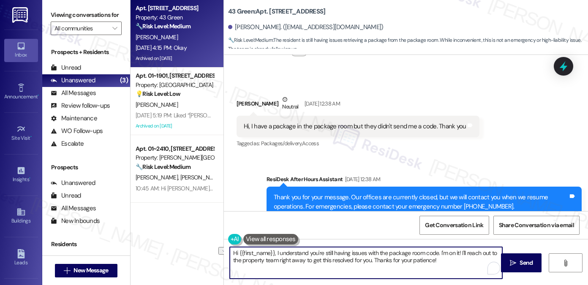
click at [330, 122] on div "Hi, I have a package in the package room but they didn't send me a code. Thank …" at bounding box center [355, 126] width 223 height 9
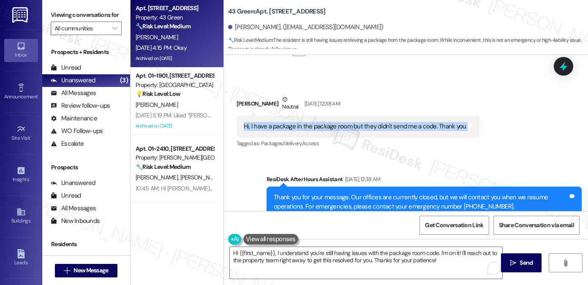
click at [330, 122] on div "Hi, I have a package in the package room but they didn't send me a code. Thank …" at bounding box center [355, 126] width 223 height 9
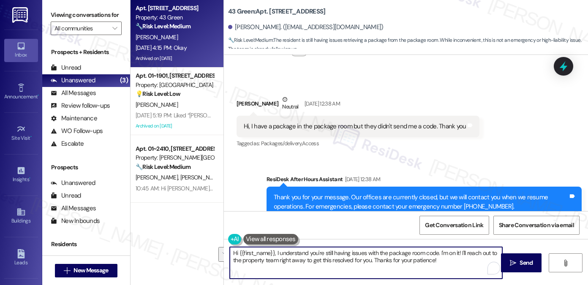
drag, startPoint x: 448, startPoint y: 262, endPoint x: 274, endPoint y: 255, distance: 174.3
click at [274, 255] on textarea "Hi {{first_name}}, I understand you're still having issues with the package roo…" at bounding box center [366, 263] width 273 height 32
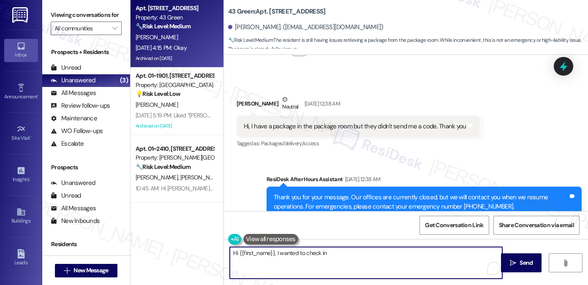
click at [274, 253] on textarea "Hi {{first_name}}, I wanted to check in" at bounding box center [366, 263] width 273 height 32
click at [377, 251] on textarea "Hi {{first_name}}, good morning! I wanted to check in" at bounding box center [366, 263] width 273 height 32
type textarea "Hi {{first_name}}, good morning! I wanted to check in if you were now able to g…"
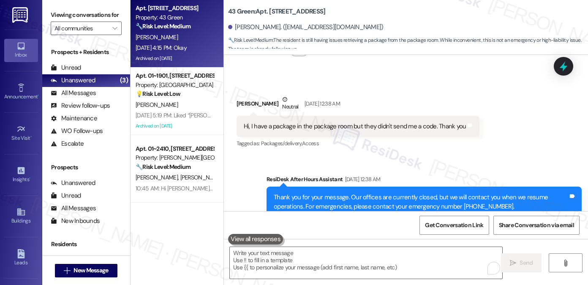
click at [90, 3] on div "Viewing conversations for All communities " at bounding box center [86, 22] width 88 height 44
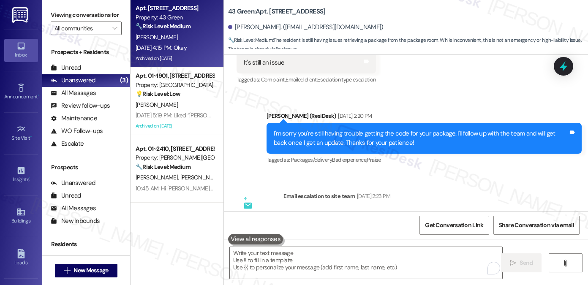
scroll to position [4046, 0]
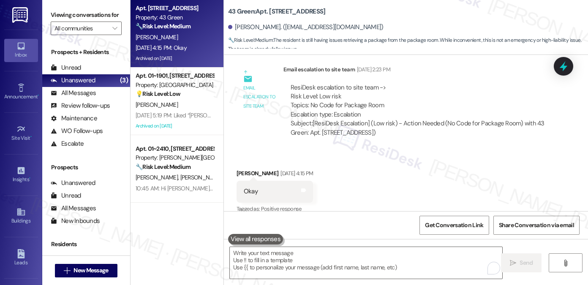
click at [103, 22] on label "Viewing conversations for" at bounding box center [86, 14] width 71 height 13
click at [263, 257] on textarea "To enrich screen reader interactions, please activate Accessibility in Grammarl…" at bounding box center [366, 263] width 273 height 32
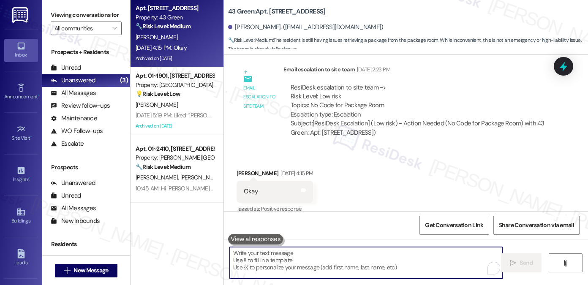
paste textarea "Good morning, {{first_name}}! I just wanted to check in to see if you were able…"
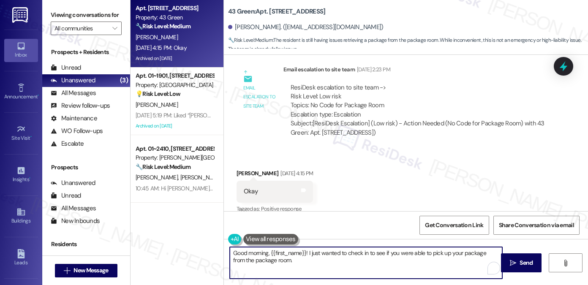
click at [238, 169] on div "[PERSON_NAME] [DATE] 4:15 PM" at bounding box center [275, 175] width 77 height 12
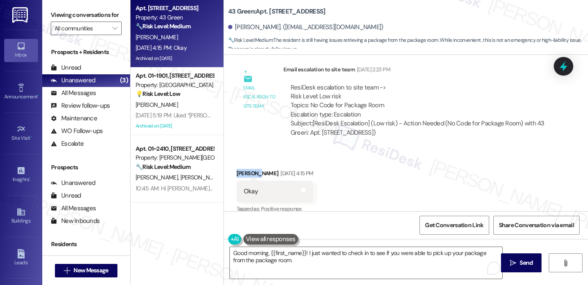
click at [238, 169] on div "[PERSON_NAME] [DATE] 4:15 PM" at bounding box center [275, 175] width 77 height 12
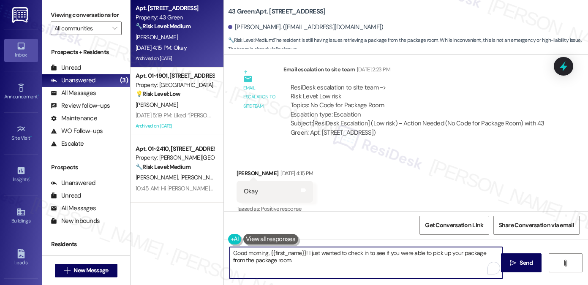
click at [318, 253] on textarea "Good morning, {{first_name}}! I just wanted to check in to see if you were able…" at bounding box center [366, 263] width 273 height 32
click at [347, 259] on textarea "Good morning, {{first_name}}! I just wanted to check in to see if you were able…" at bounding box center [366, 263] width 273 height 32
type textarea "Good morning, {{first_name}}! I just wanted to check in to see if you were able…"
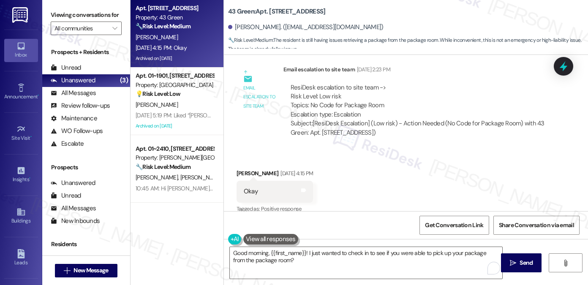
click at [96, 11] on label "Viewing conversations for" at bounding box center [86, 14] width 71 height 13
click at [309, 263] on textarea "Good morning, {{first_name}}! I just wanted to check in to see if you were able…" at bounding box center [366, 263] width 273 height 32
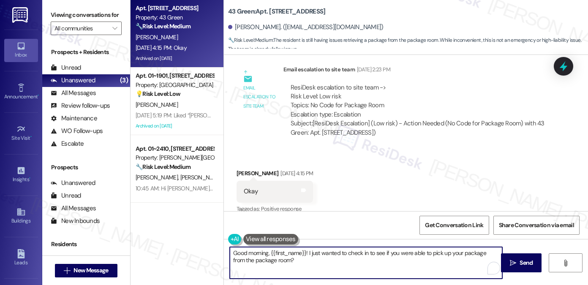
click at [398, 261] on textarea "Good morning, {{first_name}}! I just wanted to check in to see if you were able…" at bounding box center [366, 263] width 273 height 32
drag, startPoint x: 398, startPoint y: 261, endPoint x: 402, endPoint y: 261, distance: 4.7
click at [398, 261] on textarea "Good morning, {{first_name}}! I just wanted to check in to see if you were able…" at bounding box center [366, 263] width 273 height 32
click at [423, 261] on textarea "Good morning, {{first_name}}! I just wanted to check in to see if you were able…" at bounding box center [366, 263] width 273 height 32
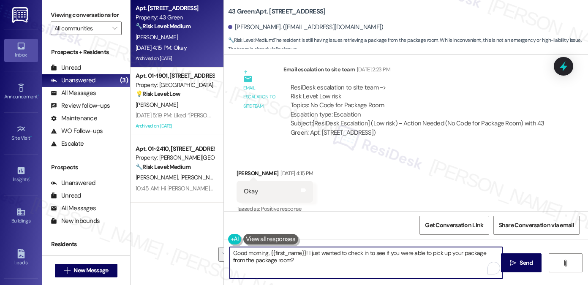
click at [423, 261] on textarea "Good morning, {{first_name}}! I just wanted to check in to see if you were able…" at bounding box center [366, 263] width 273 height 32
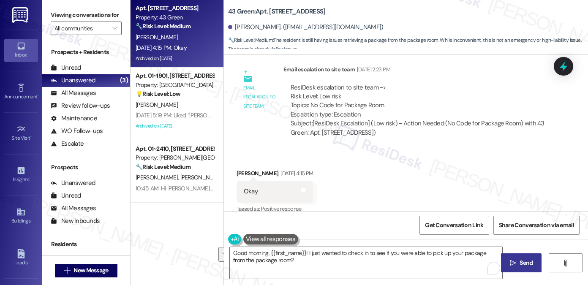
click at [509, 260] on span " Send" at bounding box center [522, 263] width 27 height 9
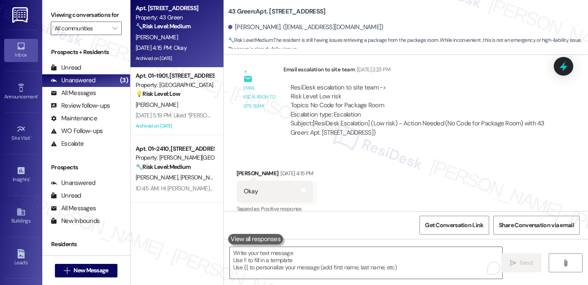
scroll to position [4045, 0]
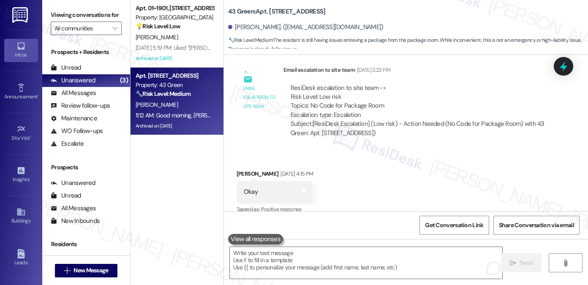
click at [107, 7] on div "Viewing conversations for All communities " at bounding box center [86, 22] width 88 height 44
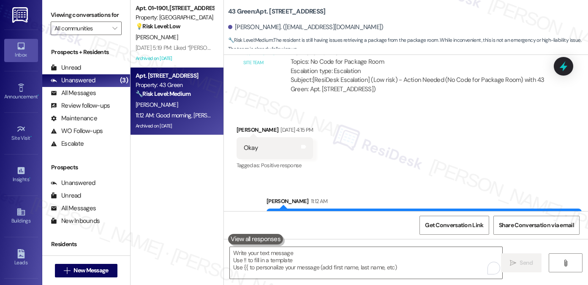
scroll to position [4114, 0]
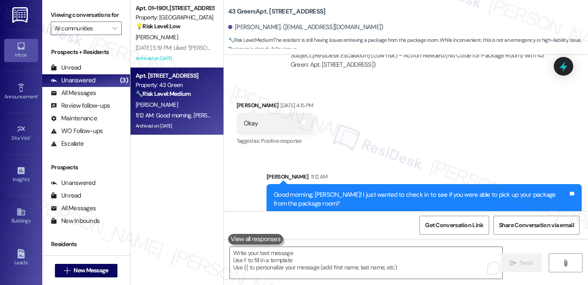
click at [112, 13] on label "Viewing conversations for" at bounding box center [86, 14] width 71 height 13
click at [105, 21] on label "Viewing conversations for" at bounding box center [86, 14] width 71 height 13
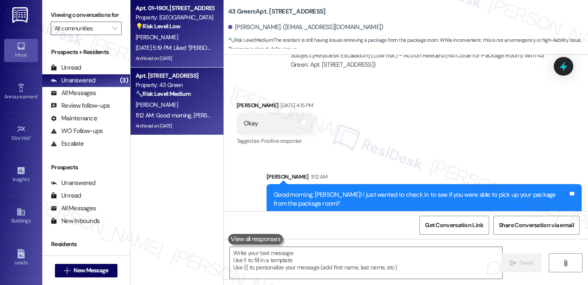
click at [164, 37] on div "[PERSON_NAME]" at bounding box center [175, 37] width 80 height 11
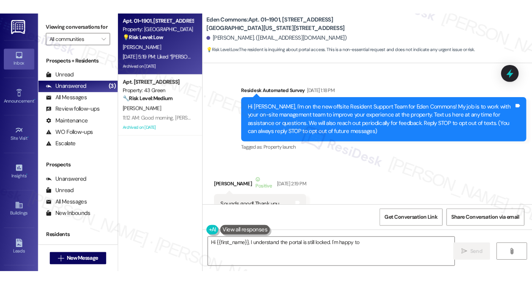
scroll to position [5164, 0]
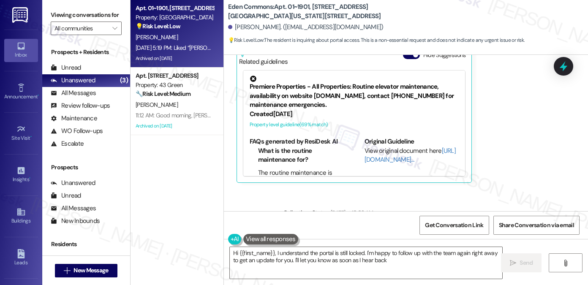
type textarea "Hi {{first_name}}, I understand the portal is still locked. I'm happy to follow…"
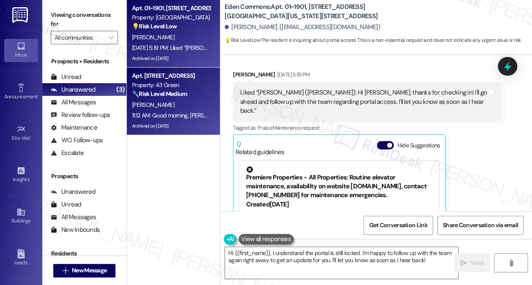
click at [205, 105] on div "[PERSON_NAME]" at bounding box center [171, 105] width 80 height 11
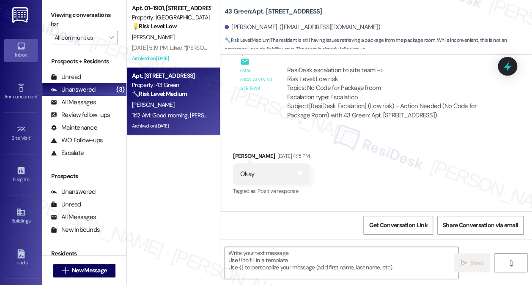
type textarea "Fetching suggested responses. Please feel free to read through the conversation…"
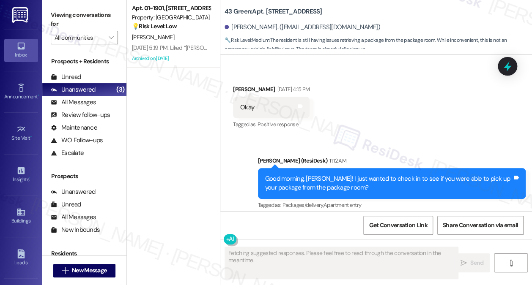
scroll to position [4262, 0]
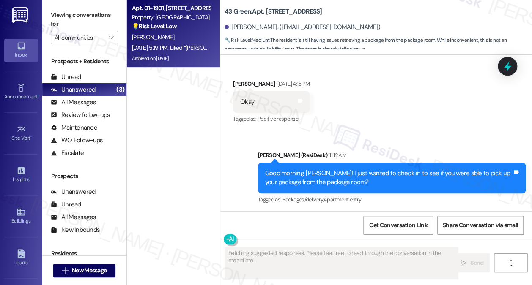
click at [179, 30] on div "💡 Risk Level: Low The resident is inquiring about portal access. This is a non-…" at bounding box center [171, 26] width 78 height 9
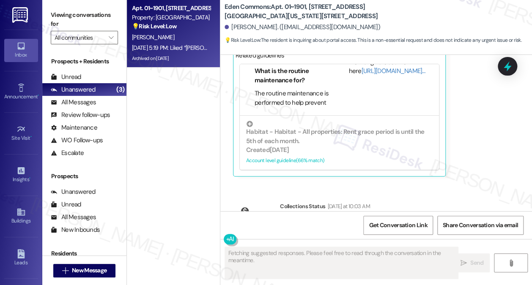
scroll to position [5300, 0]
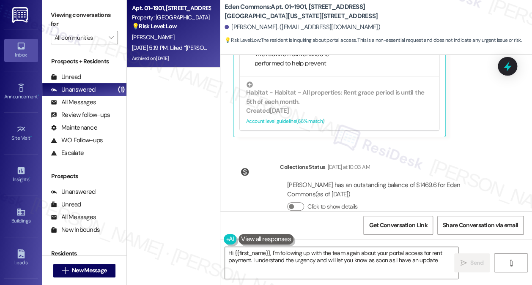
type textarea "Hi {{first_name}}, I'm following up with the team again about your portal acces…"
